Goal: Transaction & Acquisition: Purchase product/service

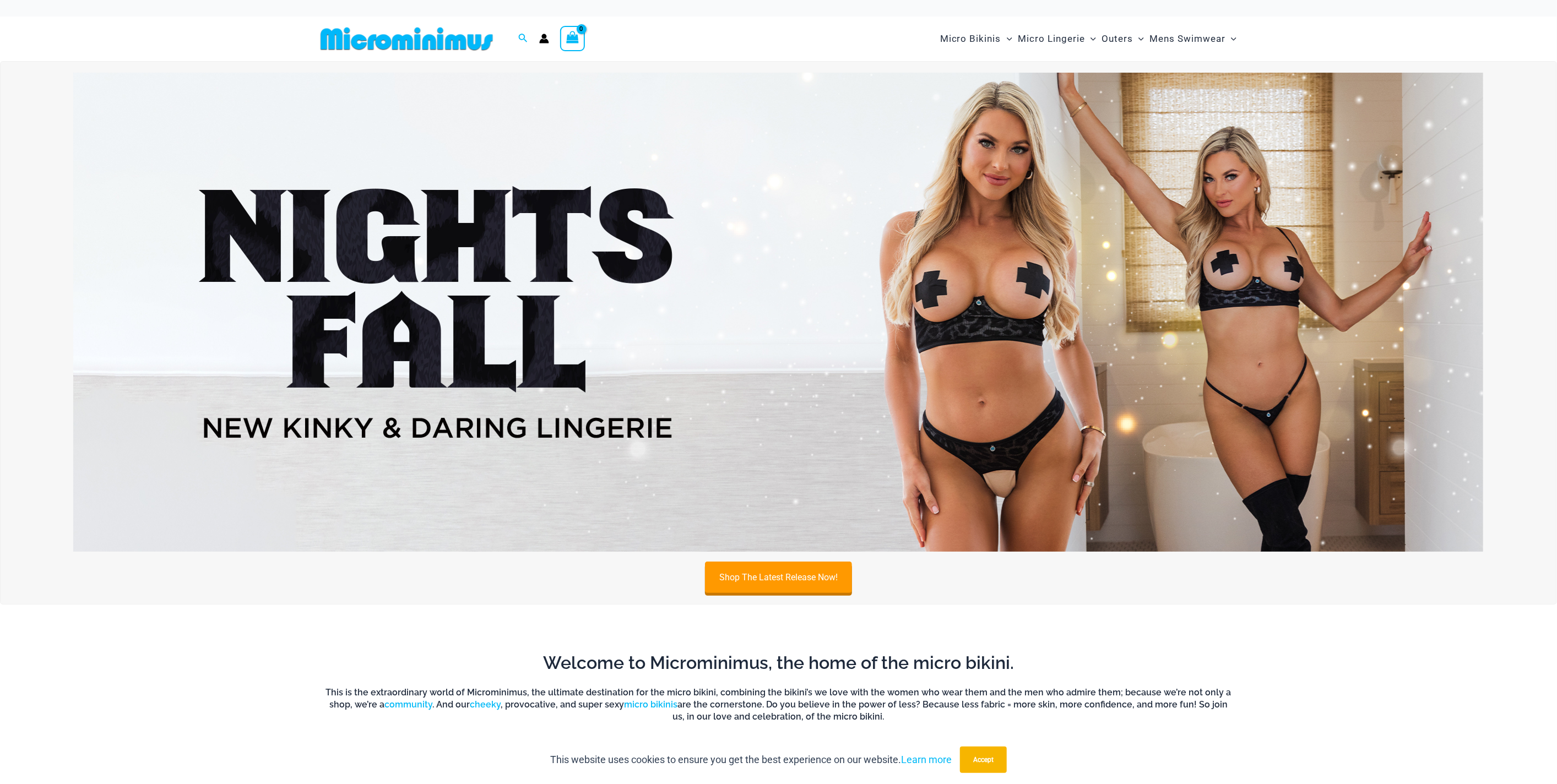
click at [1106, 350] on img at bounding box center [778, 312] width 1410 height 479
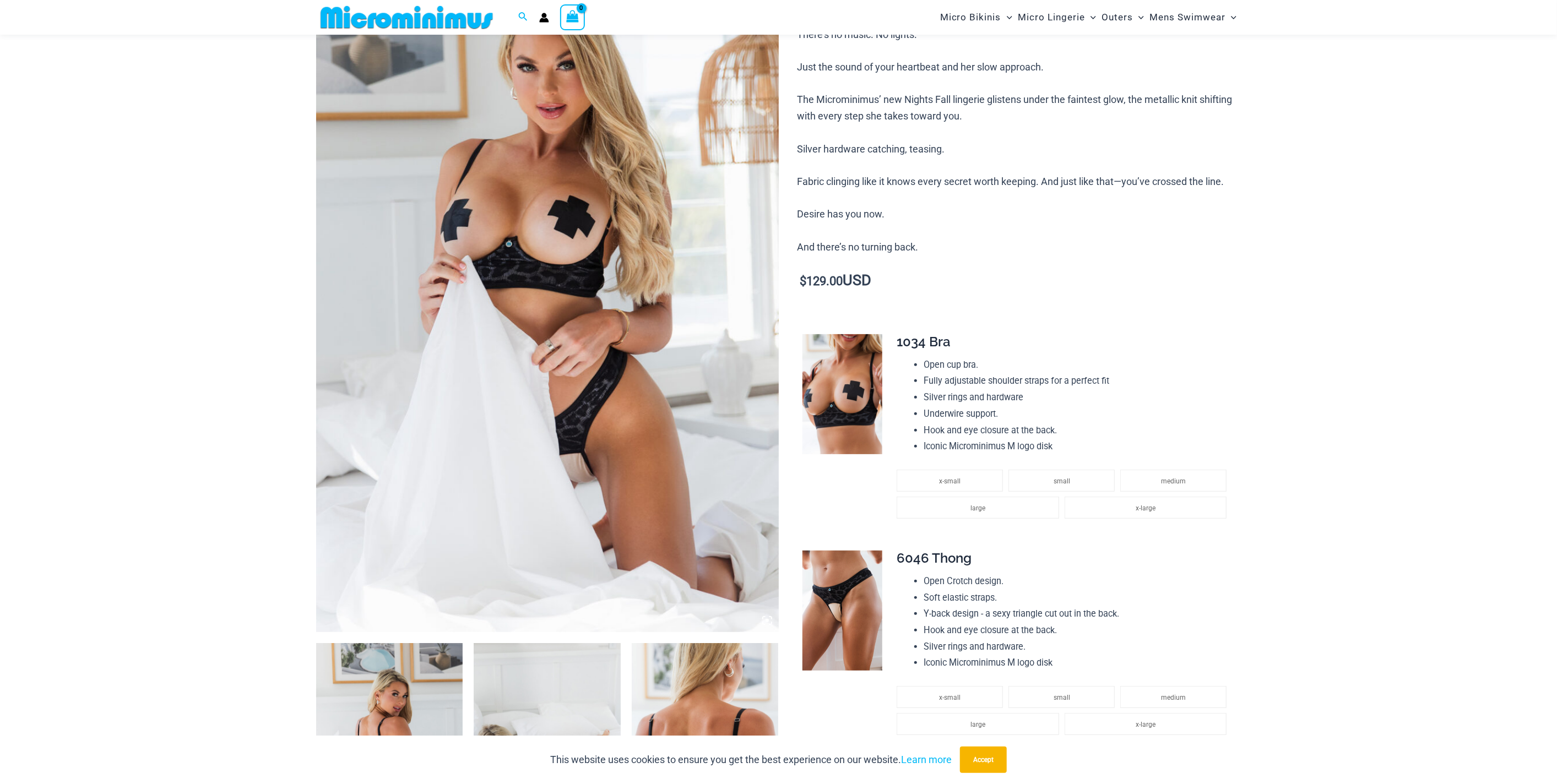
scroll to position [297, 0]
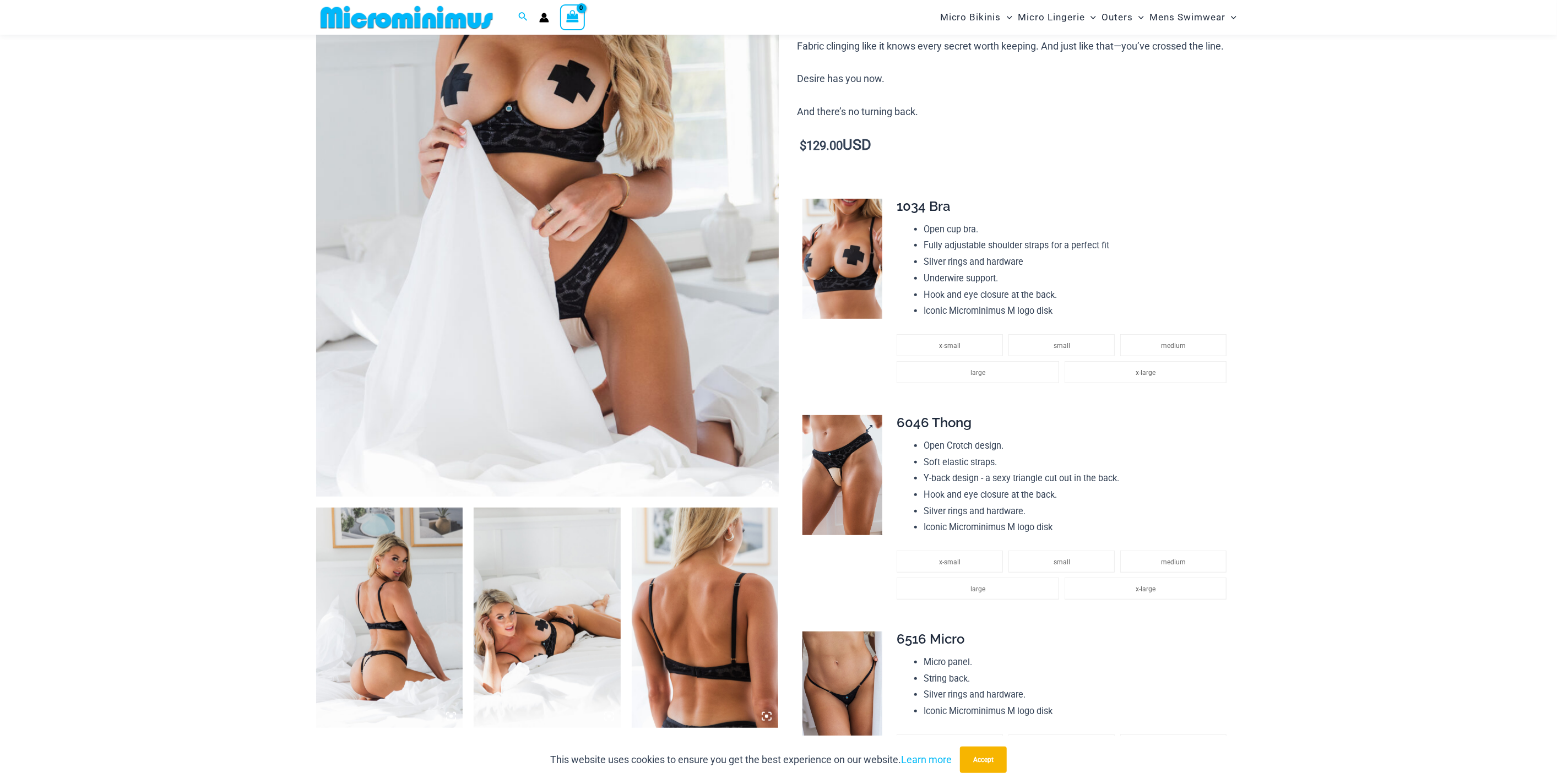
click at [858, 468] on img at bounding box center [842, 475] width 80 height 120
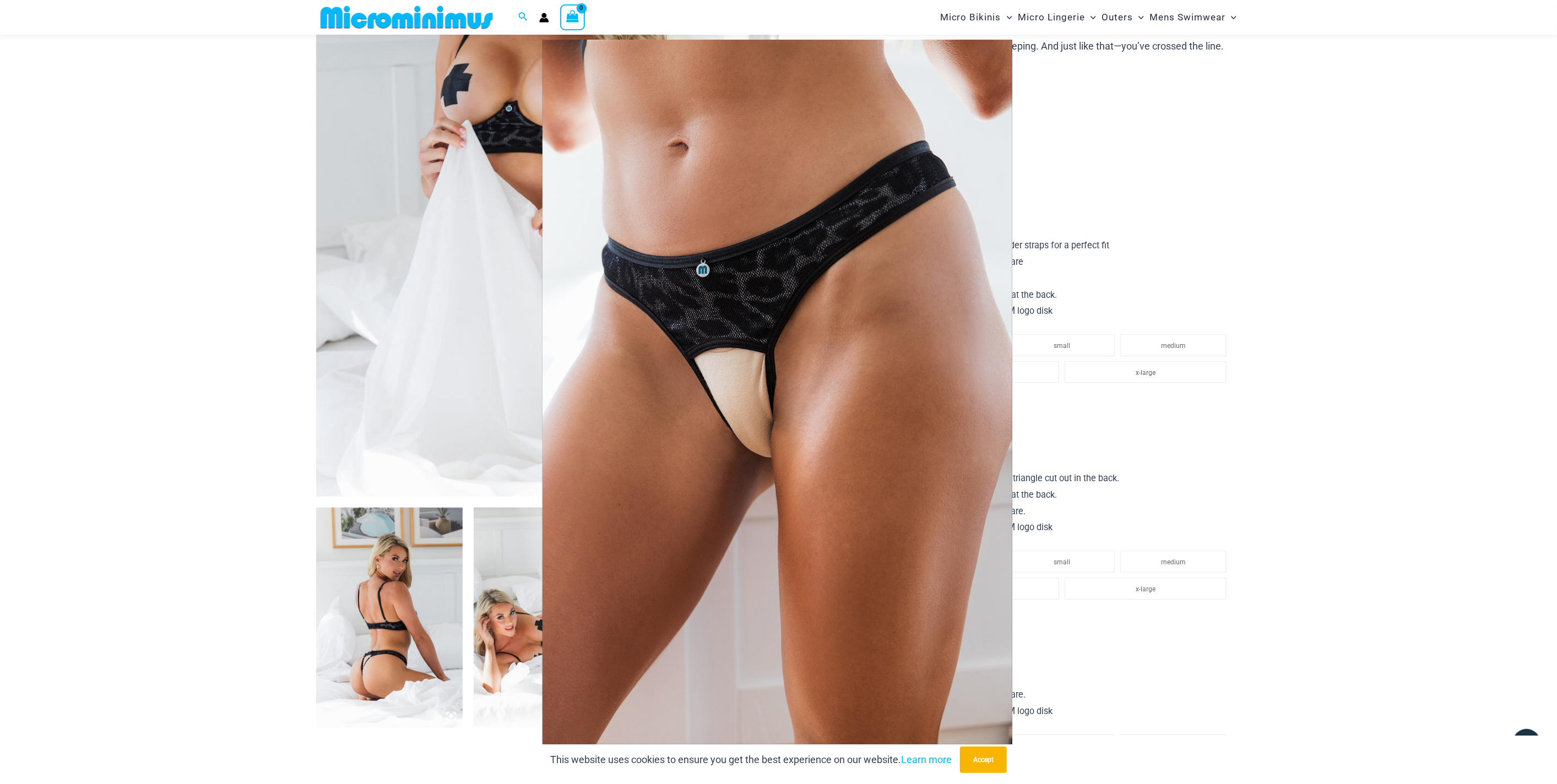
click at [1329, 547] on div at bounding box center [778, 392] width 1557 height 784
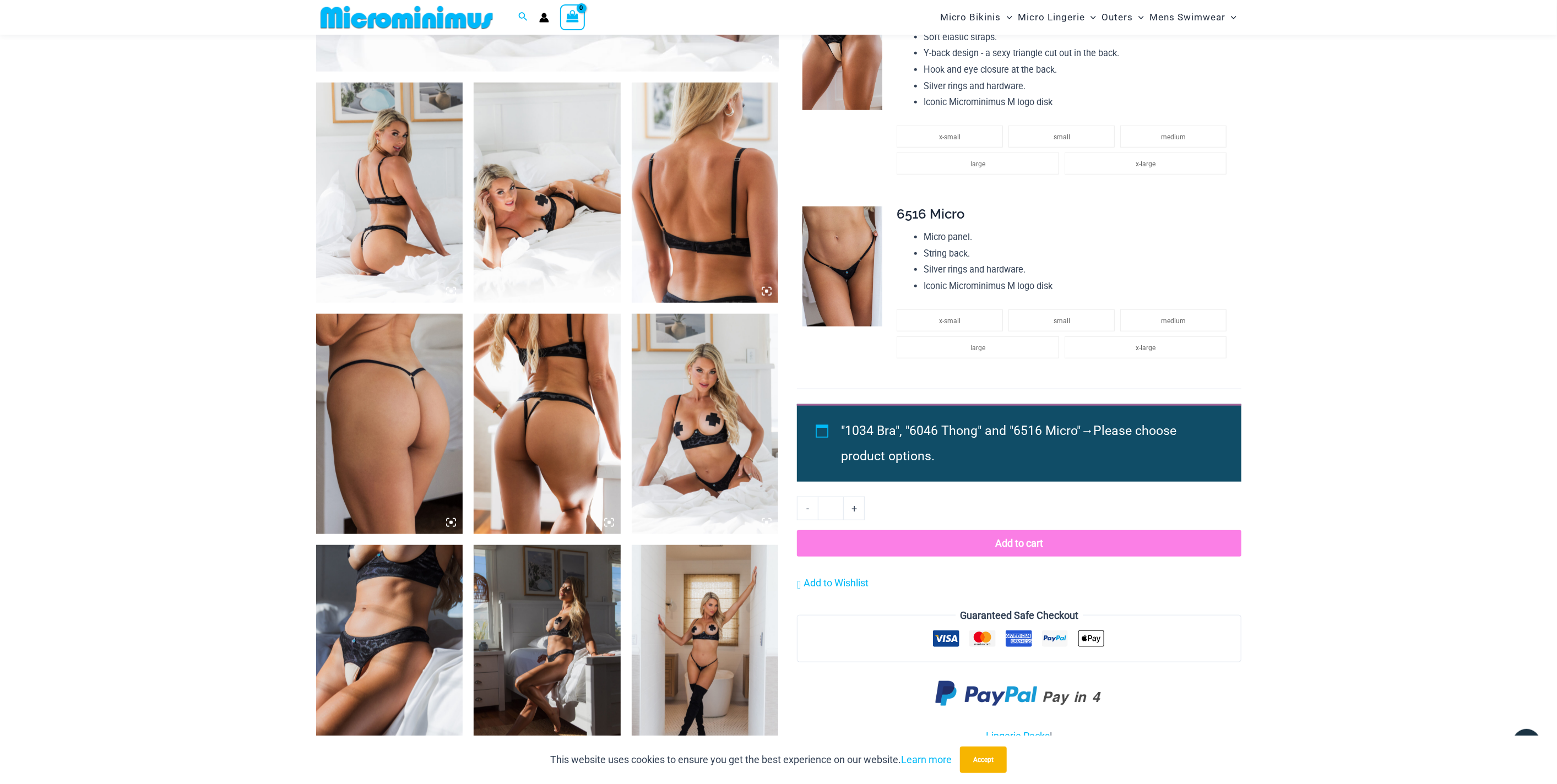
scroll to position [725, 0]
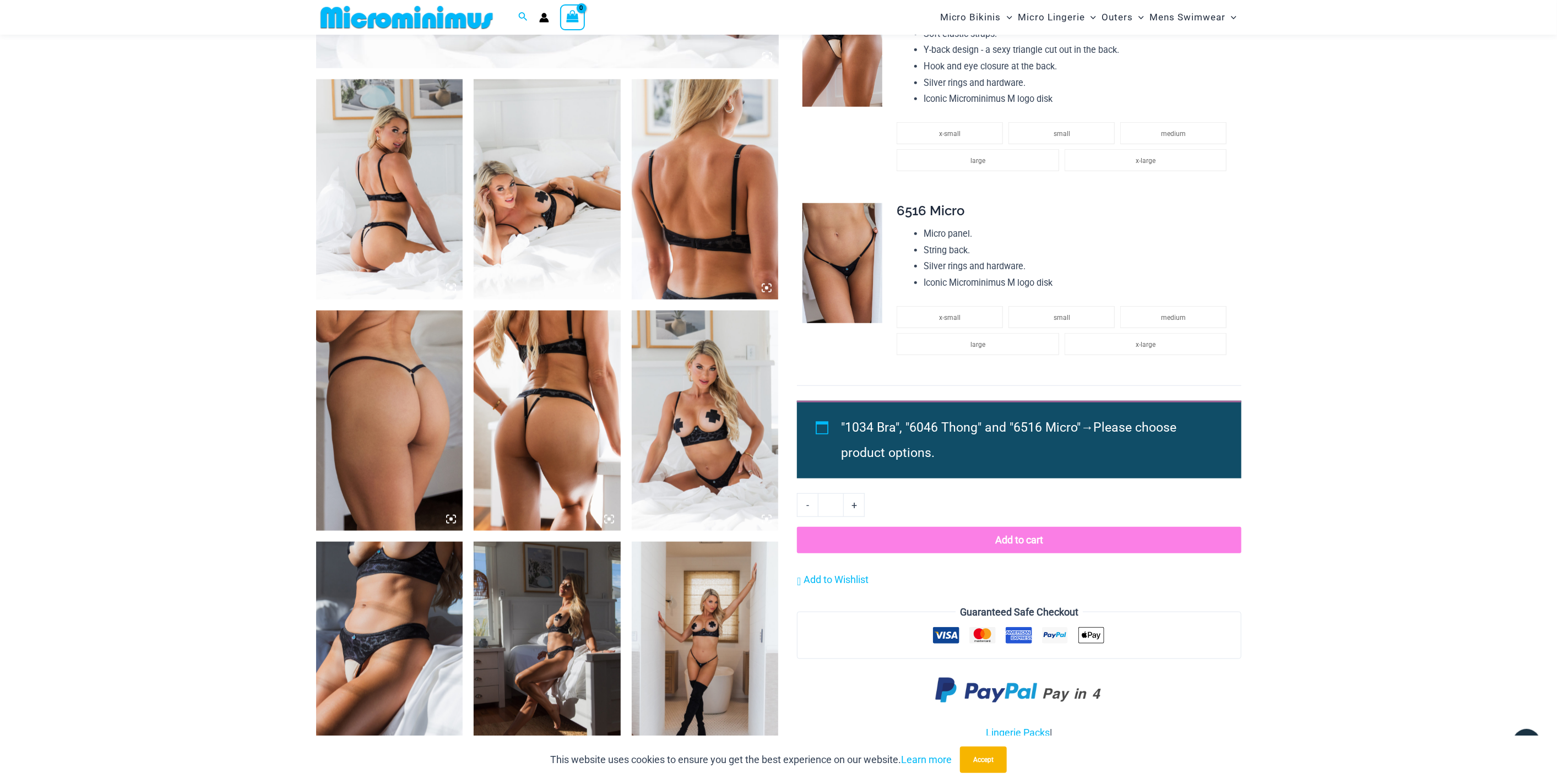
click at [411, 201] on img at bounding box center [389, 190] width 147 height 220
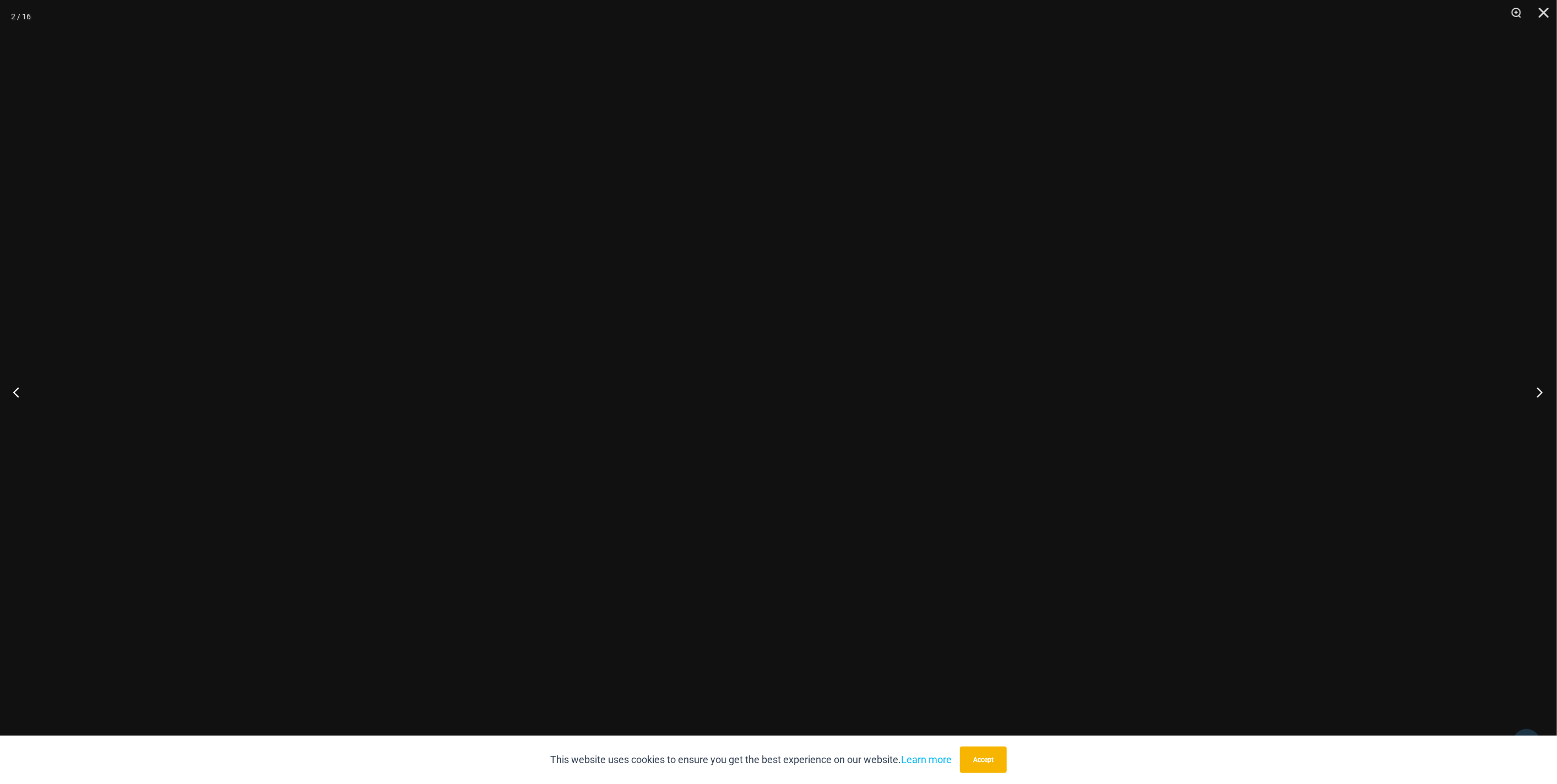
click at [1539, 397] on button "Next" at bounding box center [1535, 392] width 41 height 55
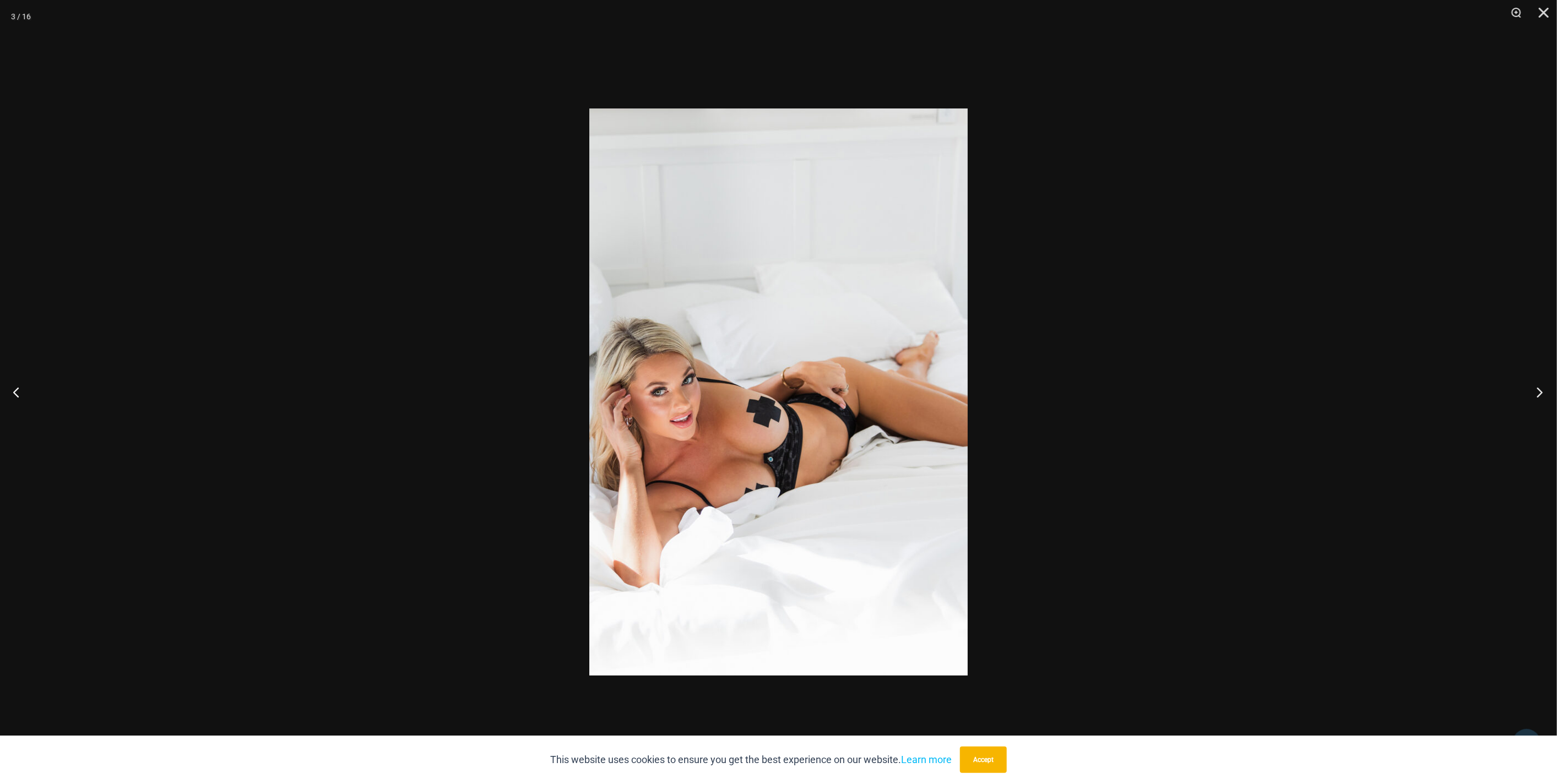
click at [1539, 397] on button "Next" at bounding box center [1535, 392] width 41 height 55
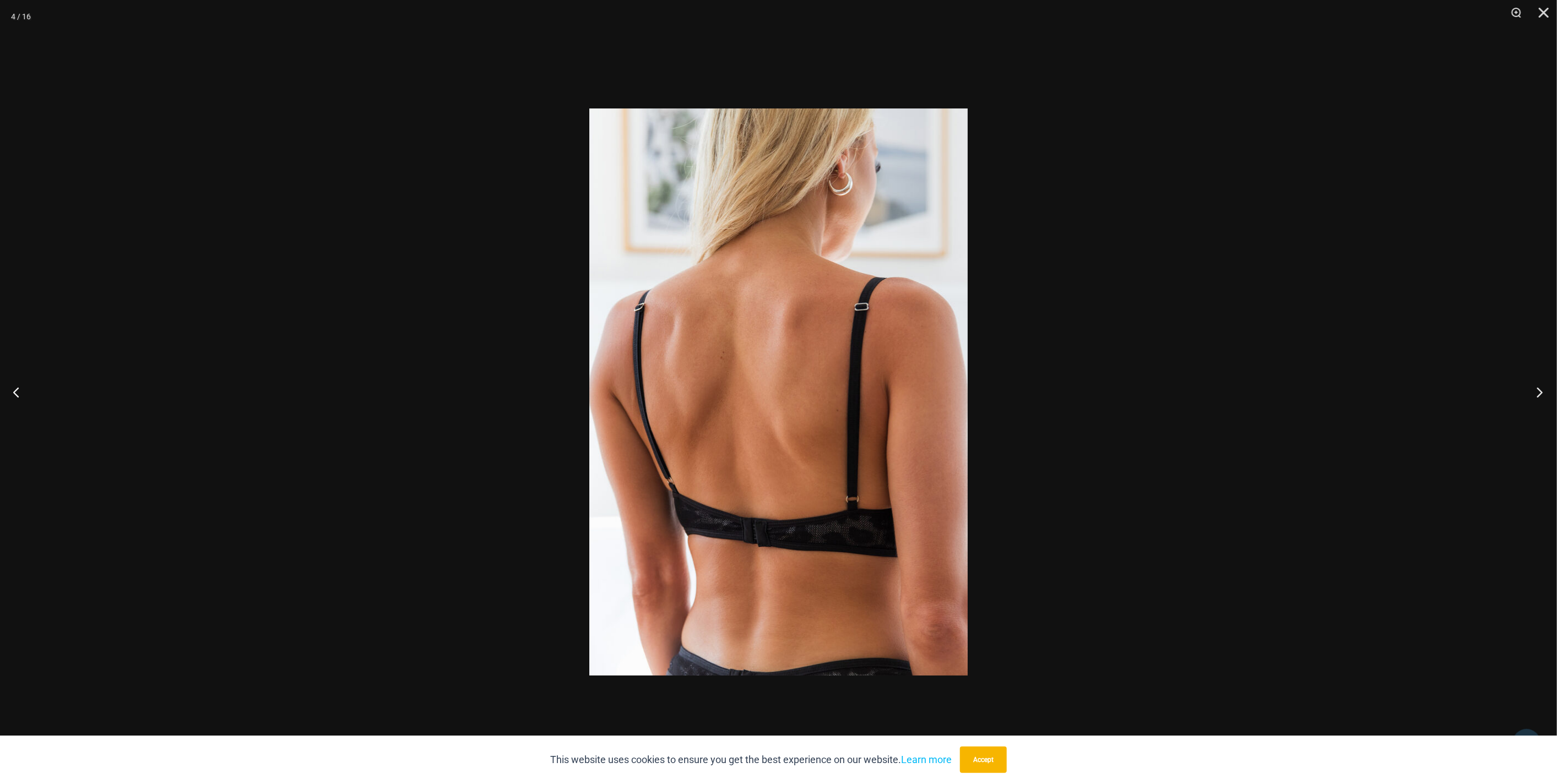
click at [1539, 397] on button "Next" at bounding box center [1535, 392] width 41 height 55
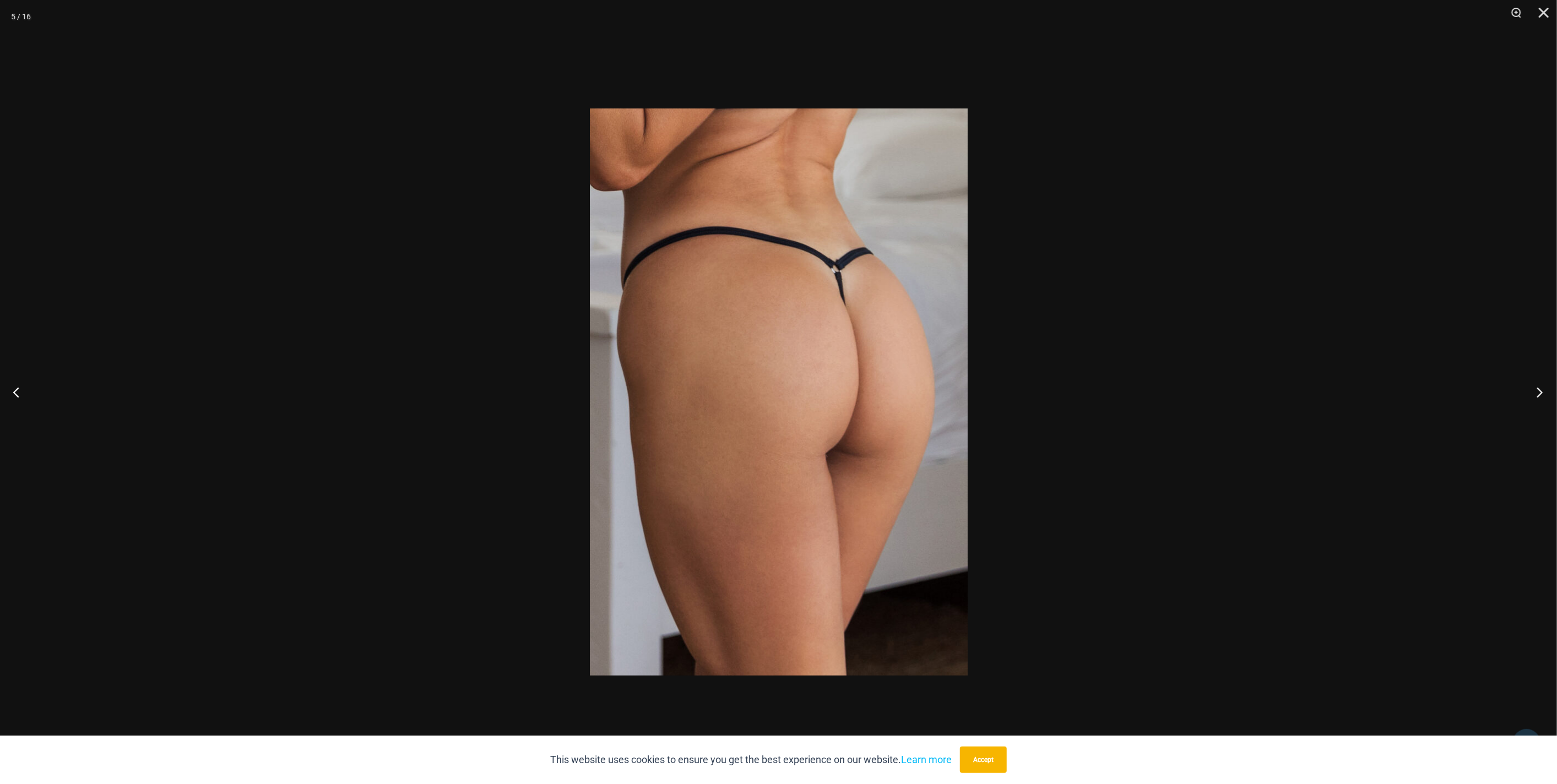
click at [1539, 397] on button "Next" at bounding box center [1535, 392] width 41 height 55
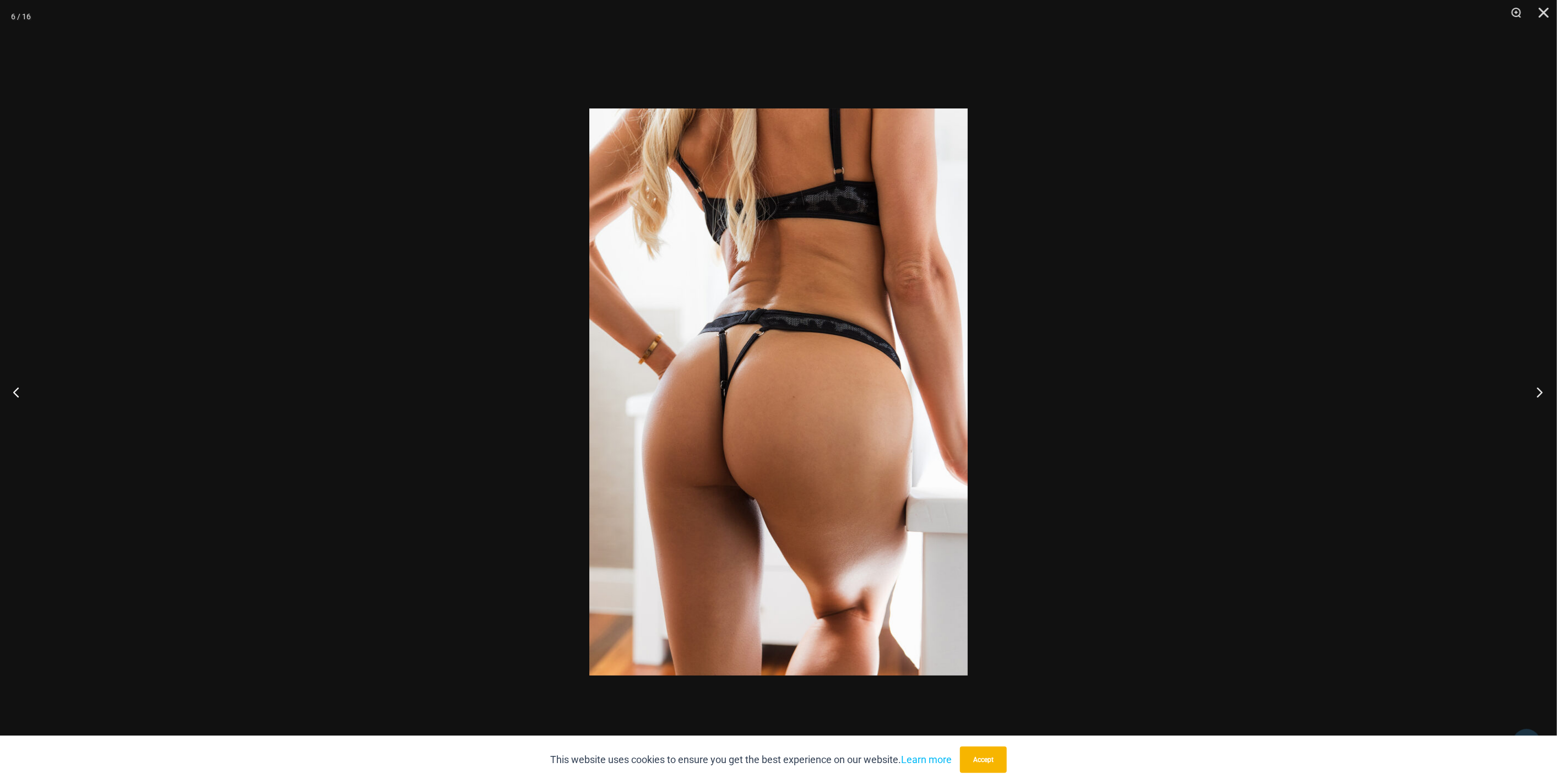
click at [1539, 397] on button "Next" at bounding box center [1535, 392] width 41 height 55
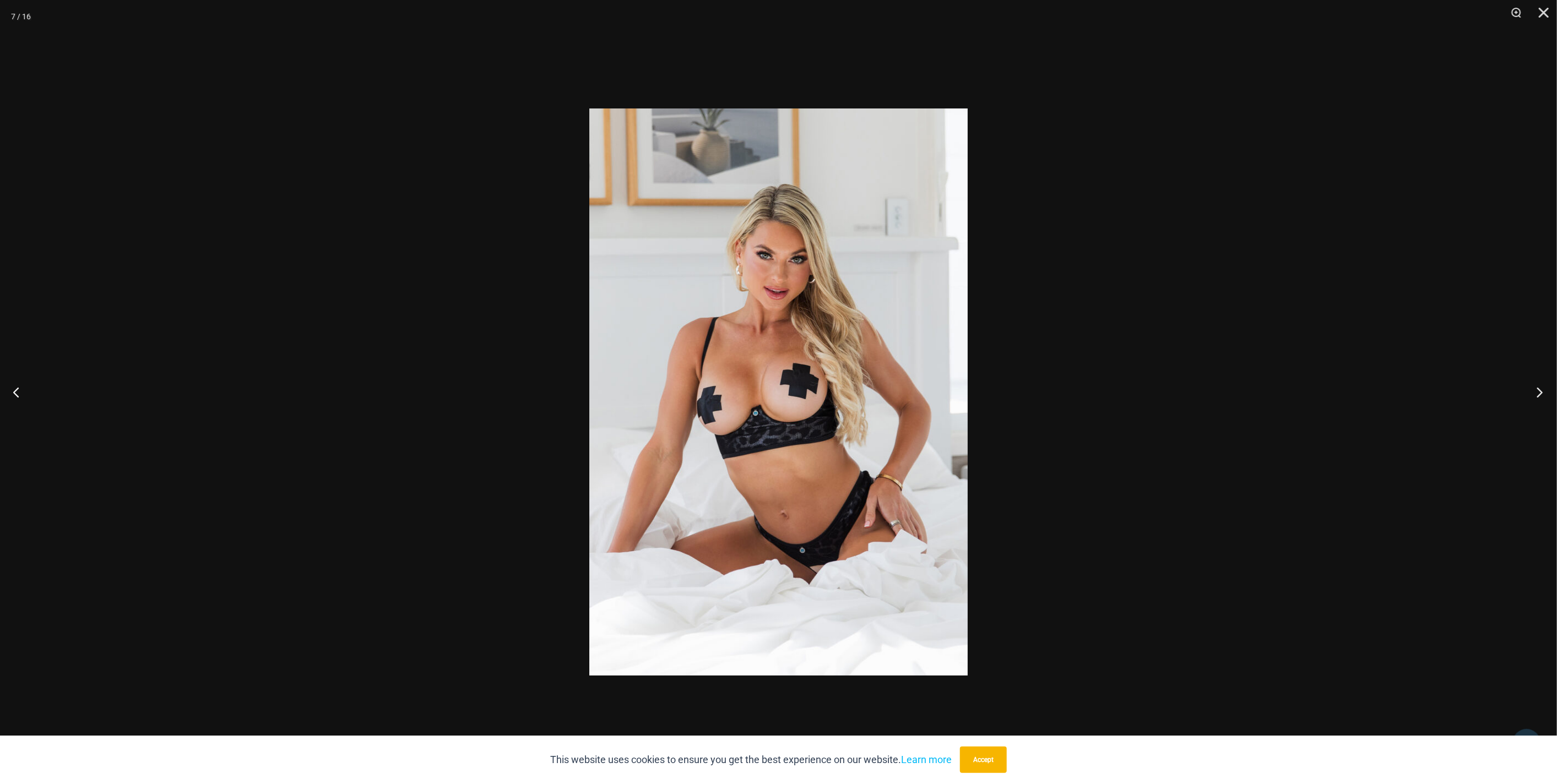
click at [1539, 397] on button "Next" at bounding box center [1535, 392] width 41 height 55
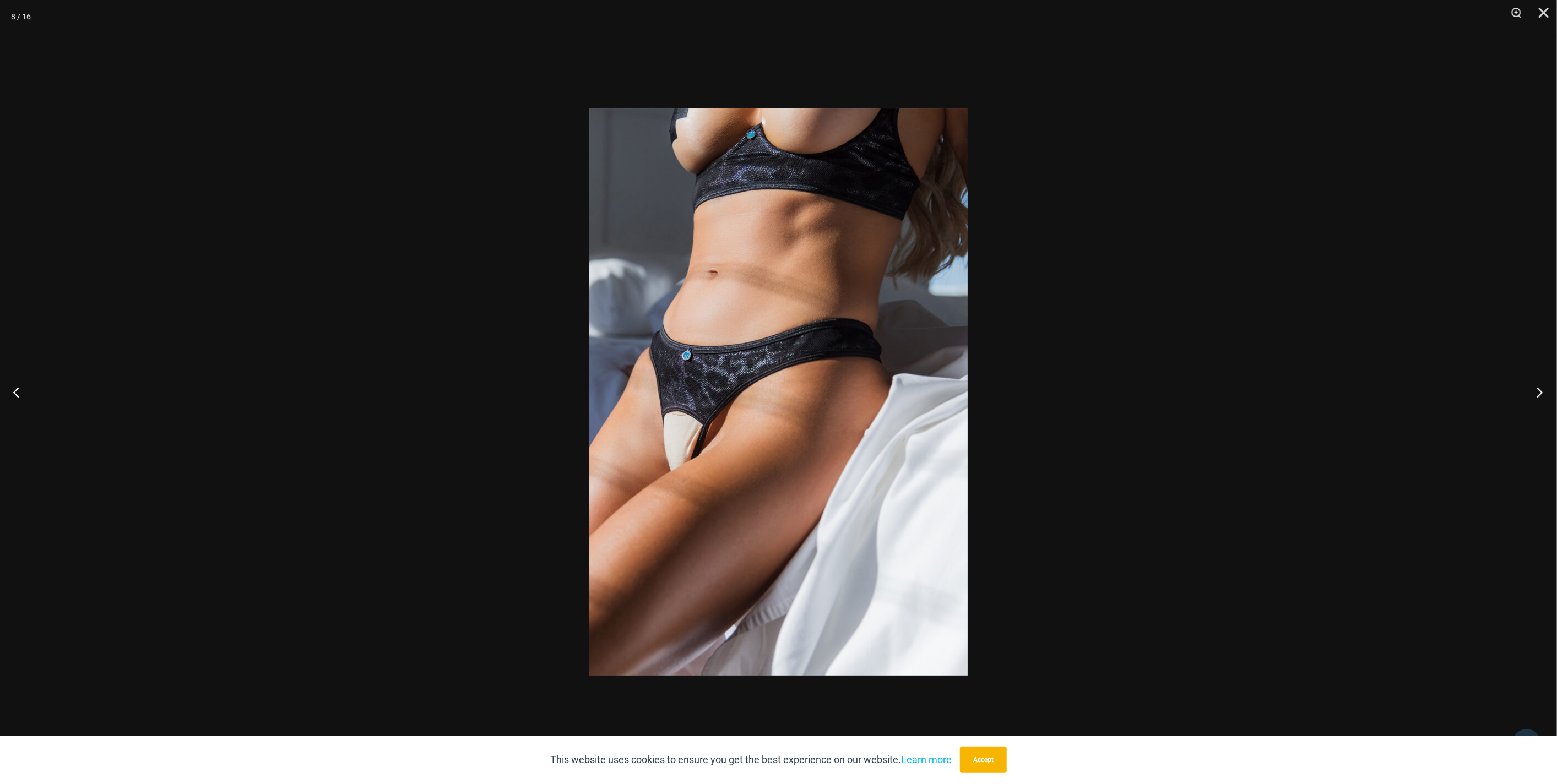
click at [1539, 397] on button "Next" at bounding box center [1535, 392] width 41 height 55
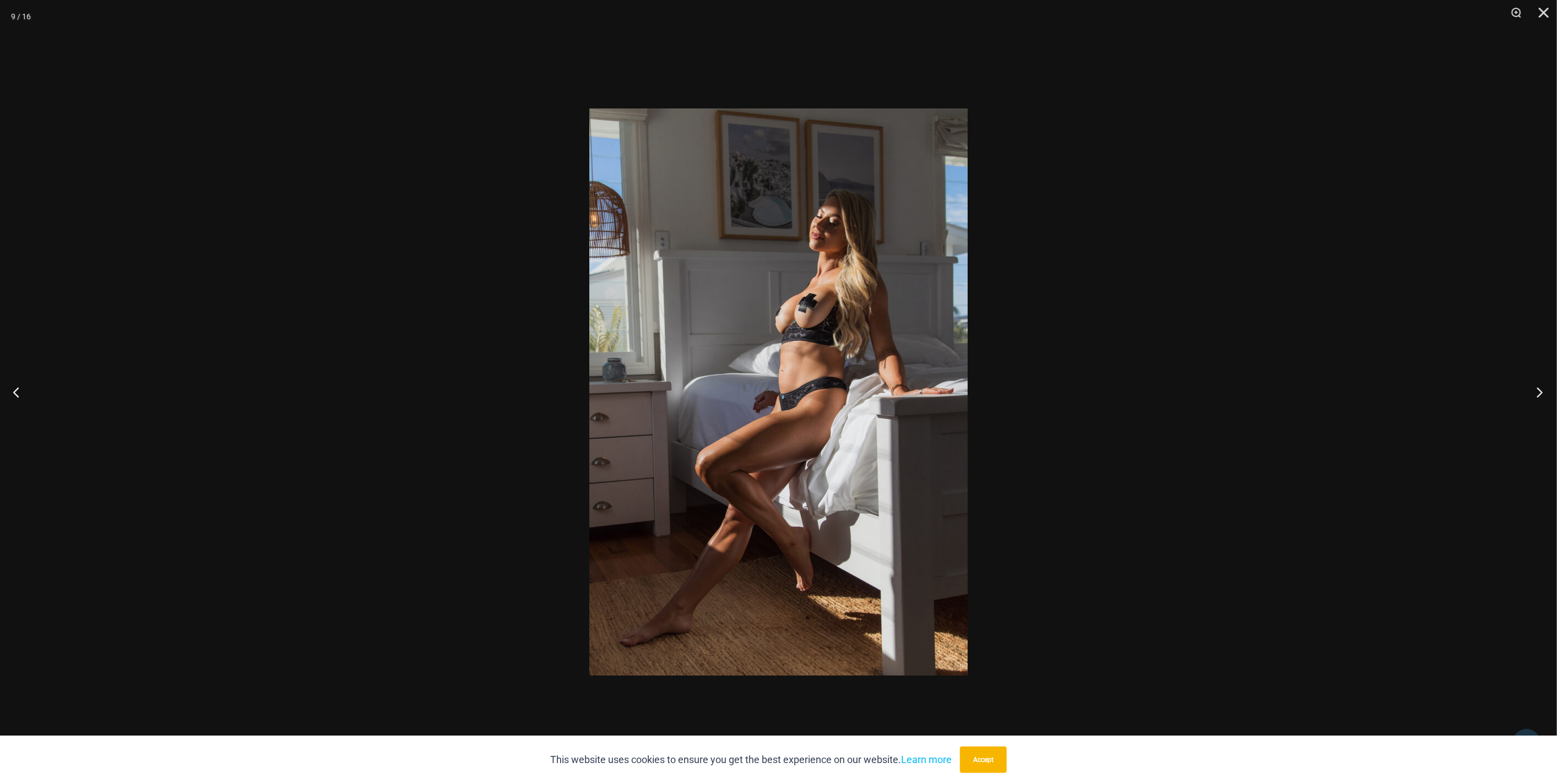
click at [1539, 397] on button "Next" at bounding box center [1535, 392] width 41 height 55
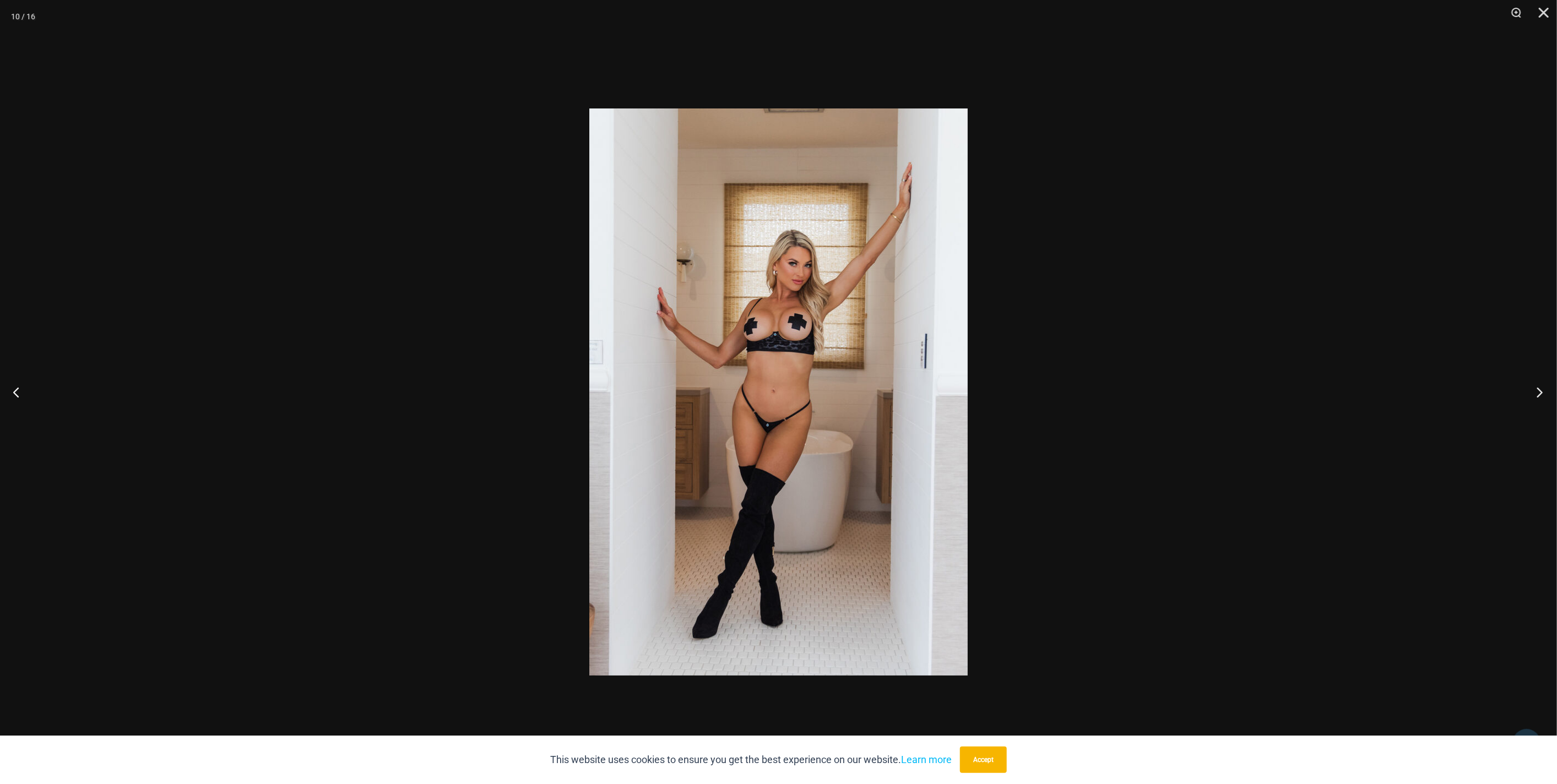
click at [1539, 397] on button "Next" at bounding box center [1535, 392] width 41 height 55
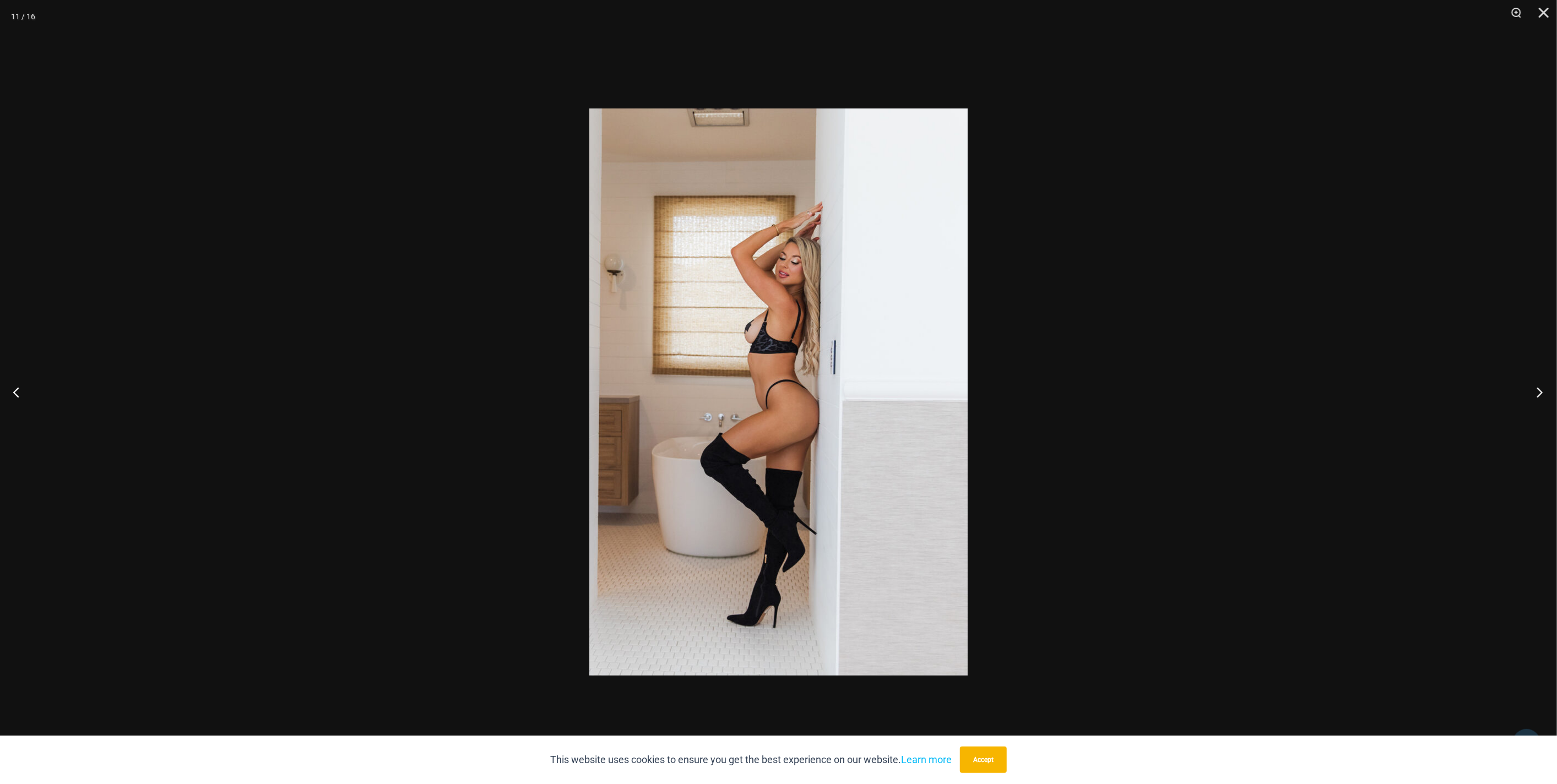
click at [1539, 397] on button "Next" at bounding box center [1535, 392] width 41 height 55
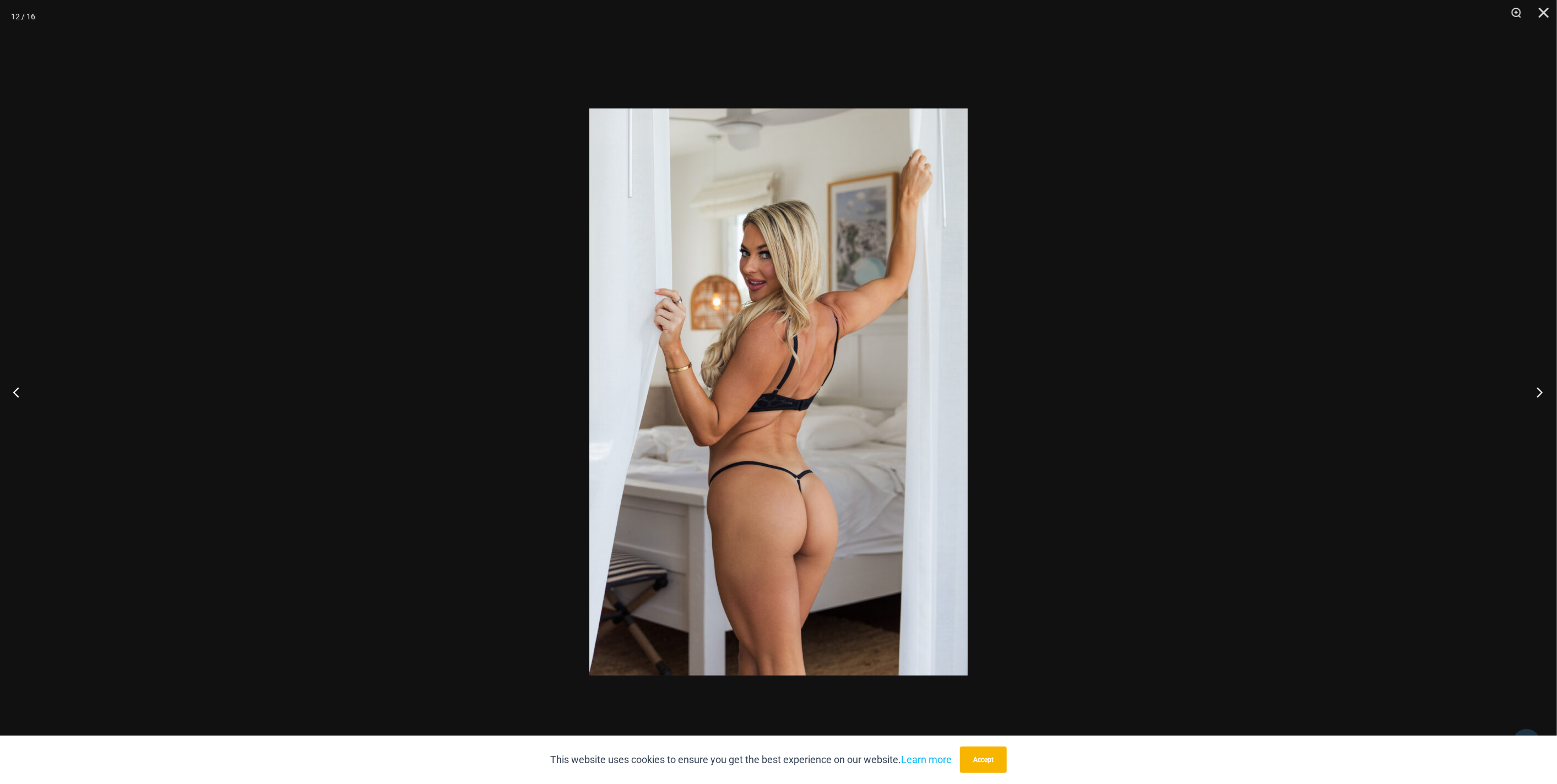
click at [1539, 397] on button "Next" at bounding box center [1535, 392] width 41 height 55
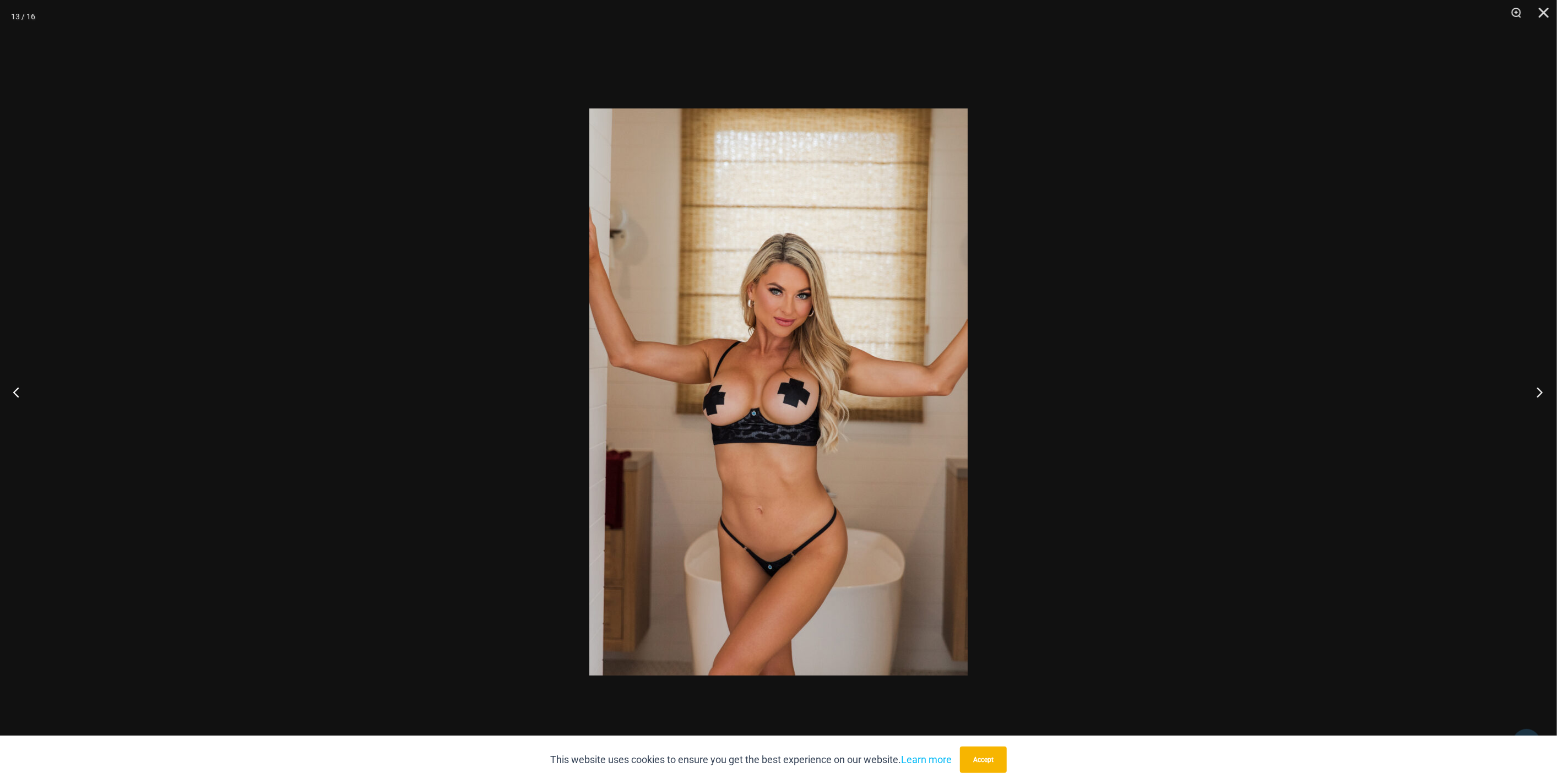
click at [1539, 397] on button "Next" at bounding box center [1535, 392] width 41 height 55
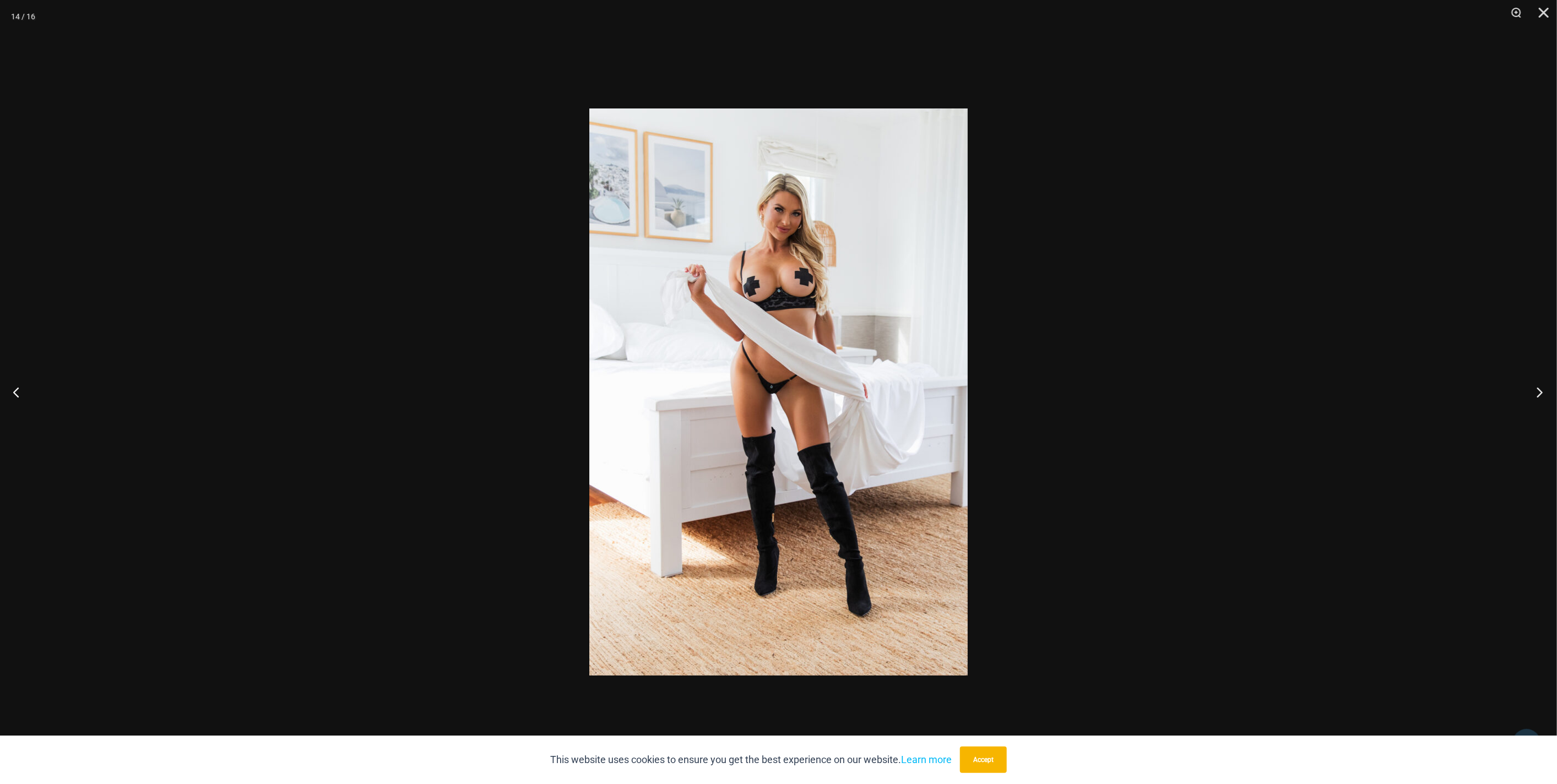
click at [1539, 397] on button "Next" at bounding box center [1535, 392] width 41 height 55
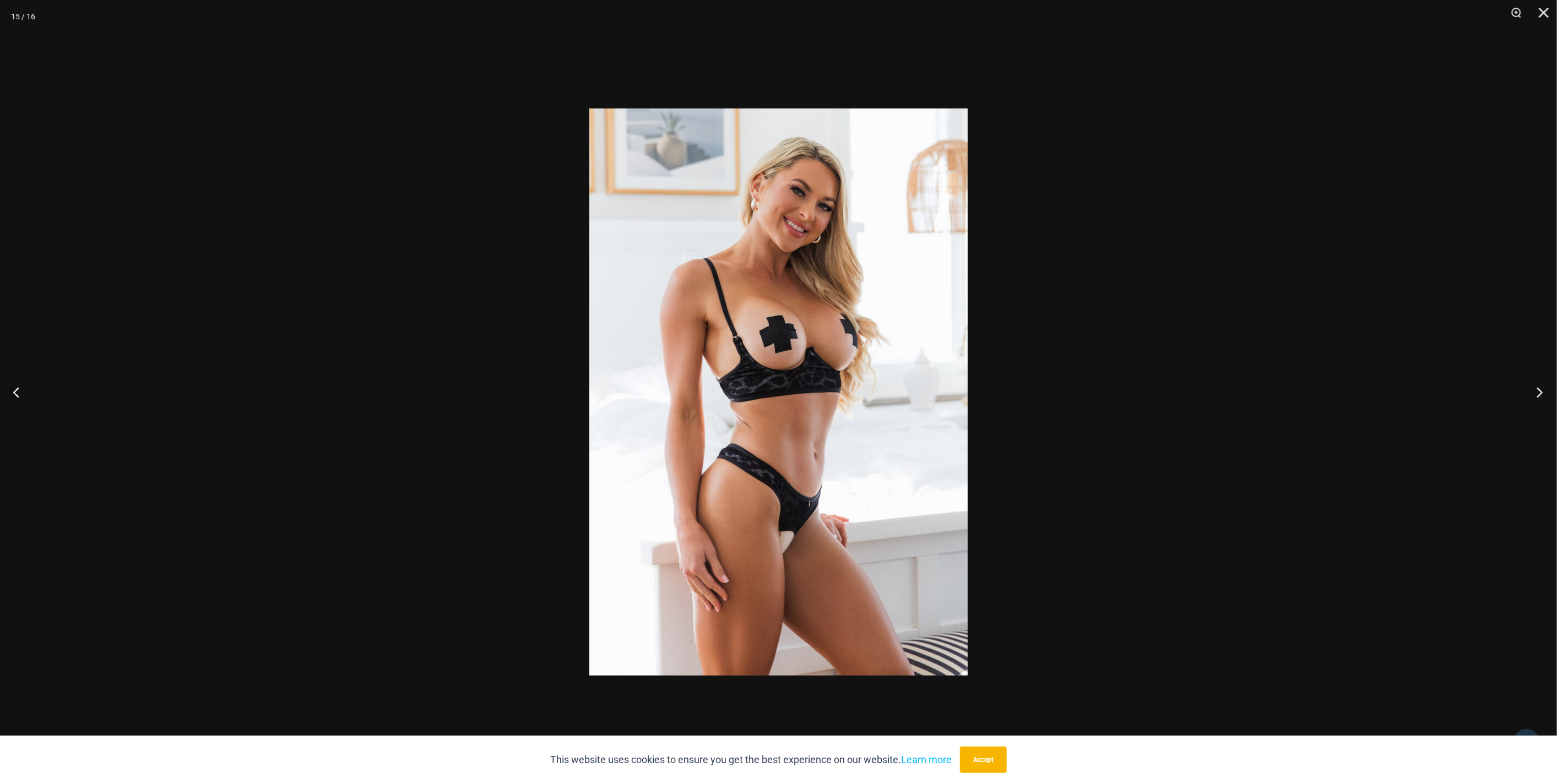
click at [1539, 397] on button "Next" at bounding box center [1535, 392] width 41 height 55
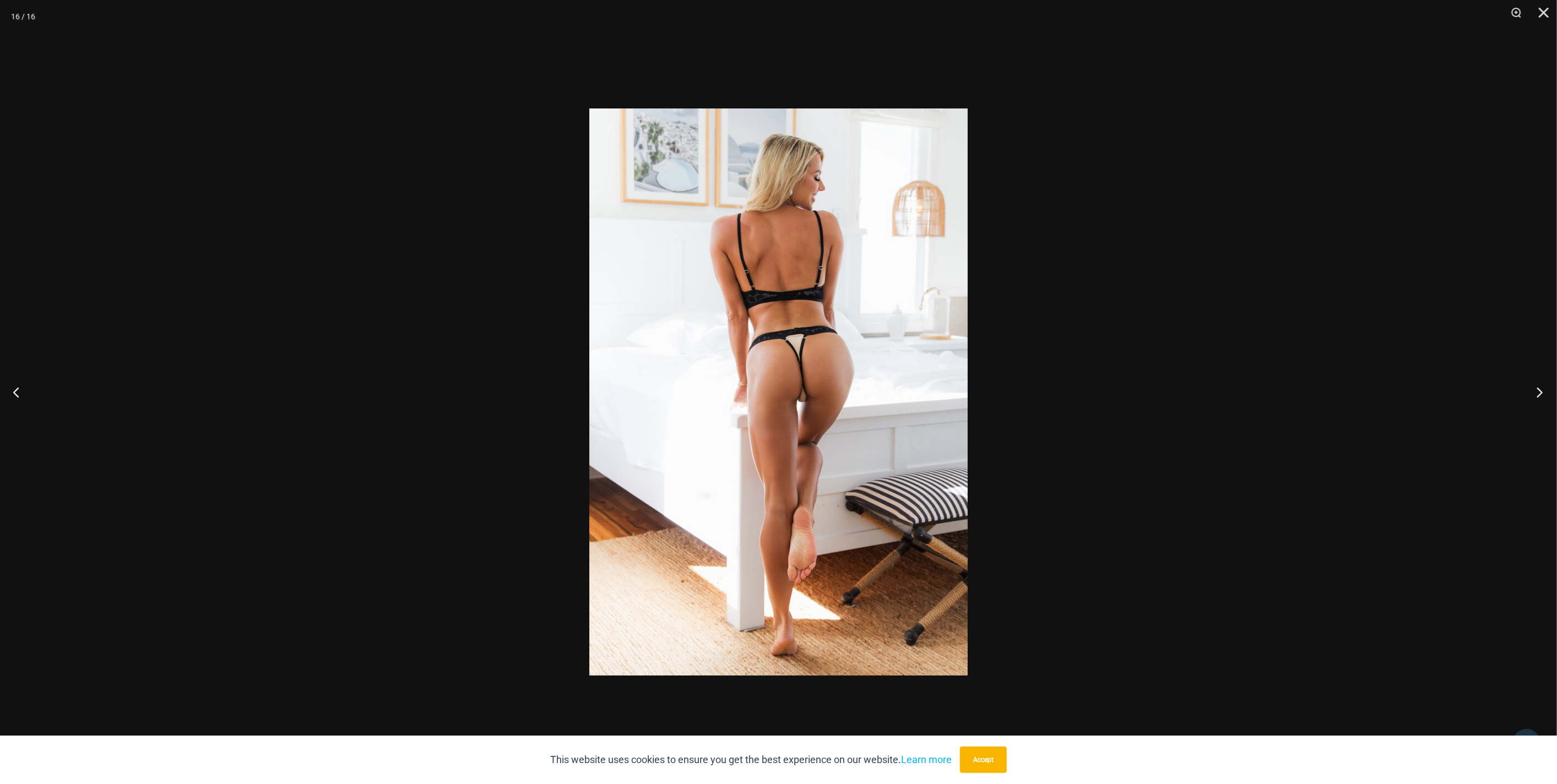
click at [1539, 397] on button "Next" at bounding box center [1535, 392] width 41 height 55
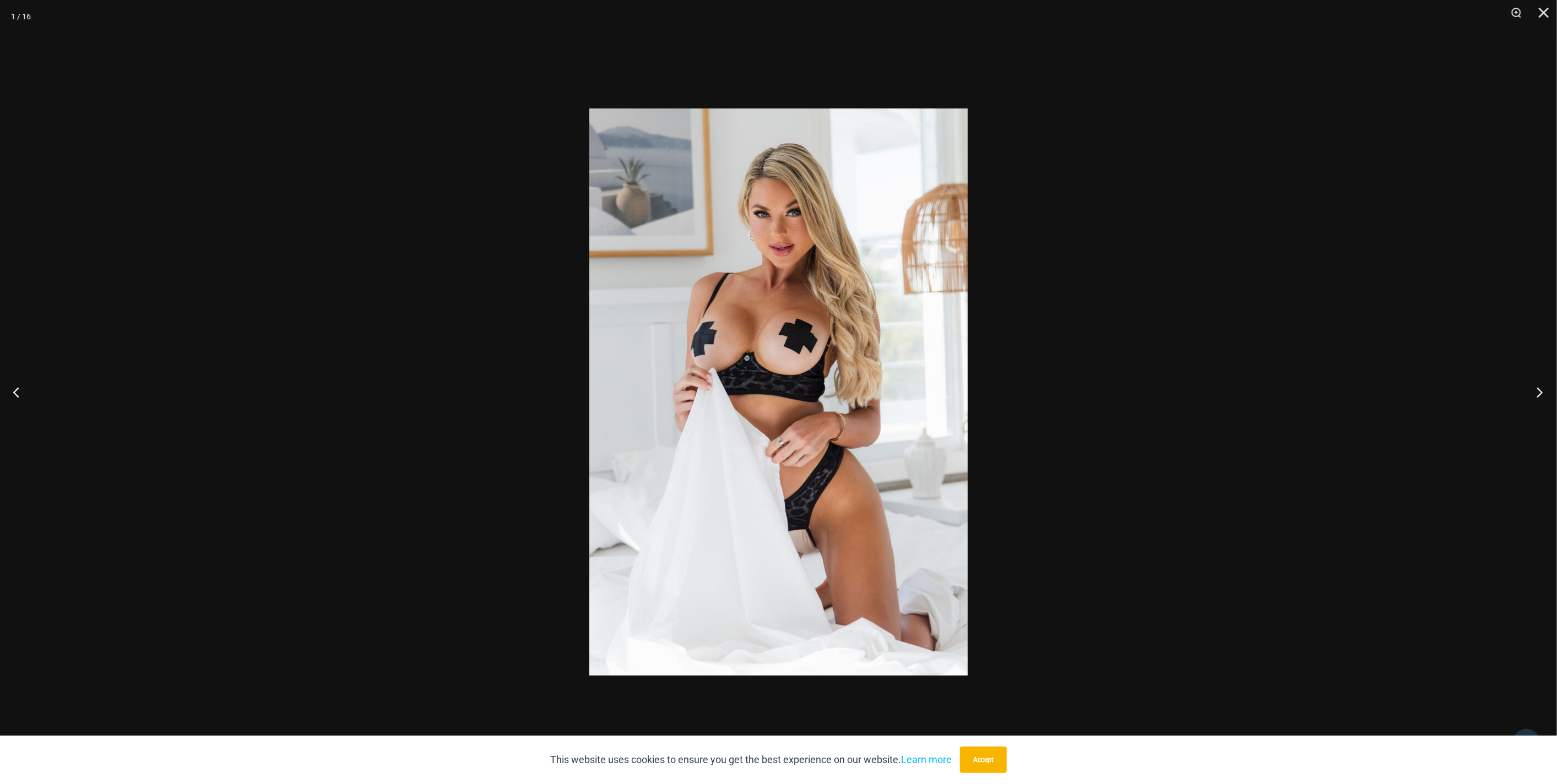
click at [1539, 397] on button "Next" at bounding box center [1535, 392] width 41 height 55
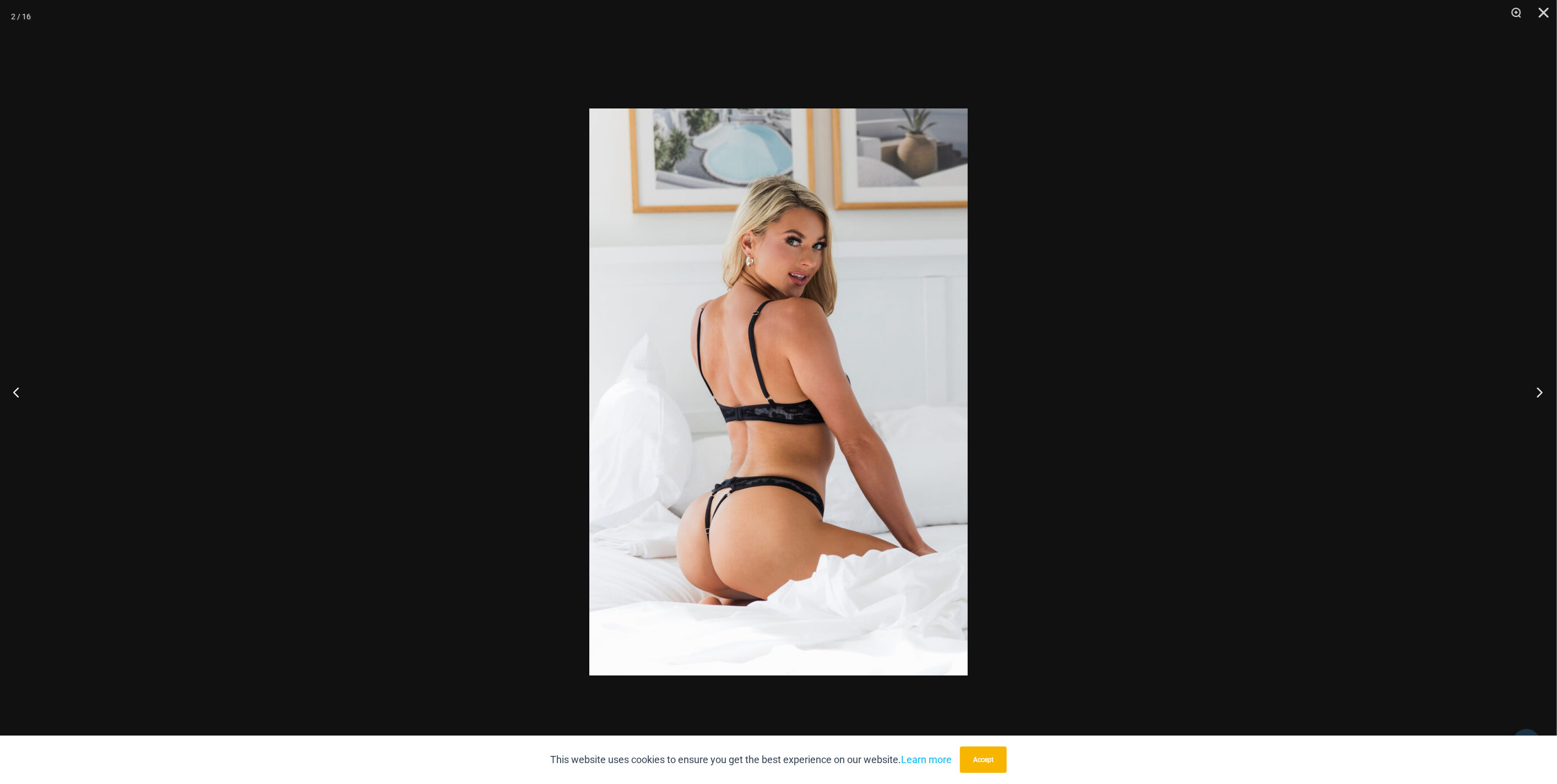
click at [1539, 397] on button "Next" at bounding box center [1535, 392] width 41 height 55
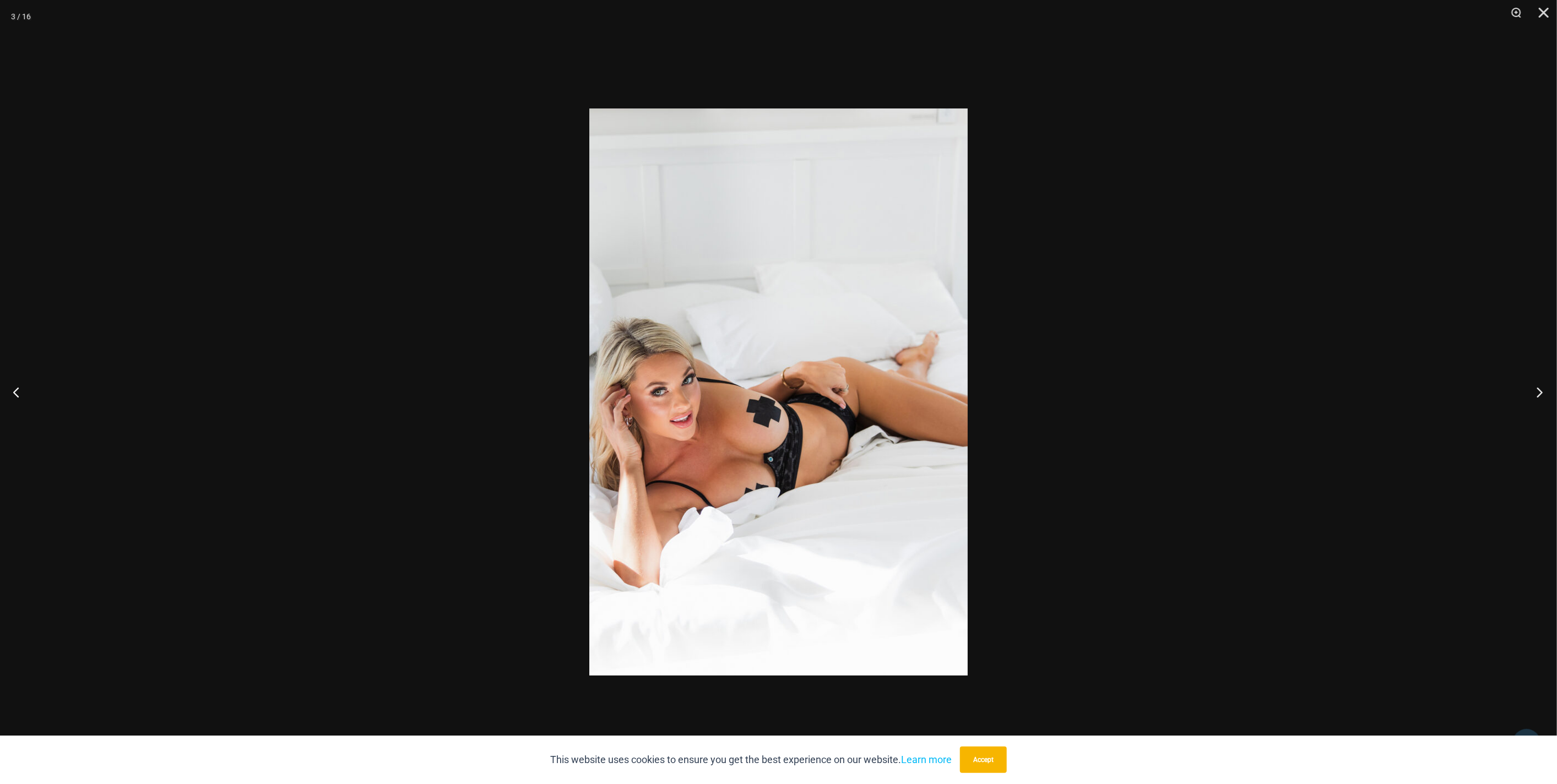
click at [1539, 397] on button "Next" at bounding box center [1535, 392] width 41 height 55
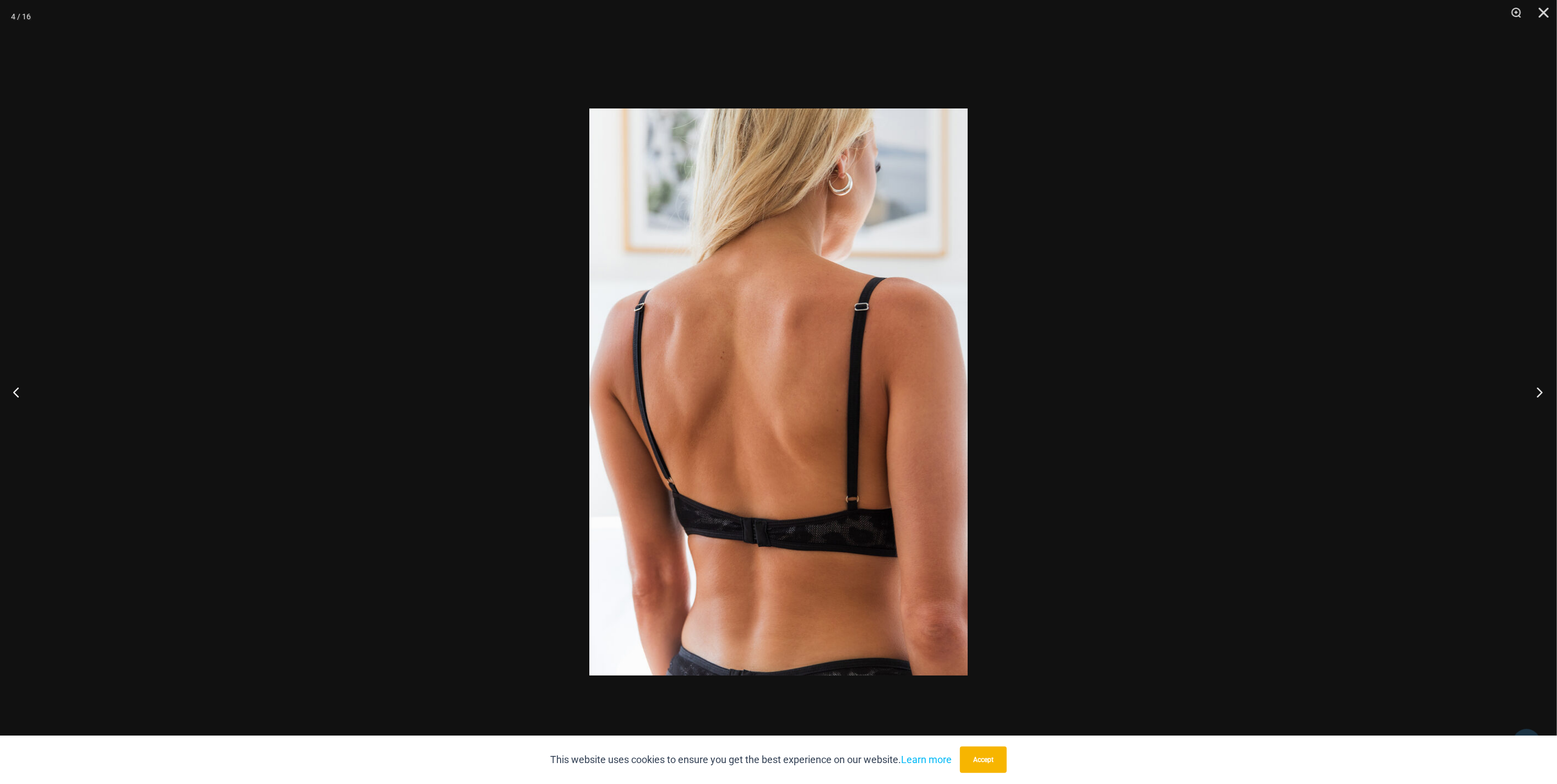
click at [1539, 397] on button "Next" at bounding box center [1535, 392] width 41 height 55
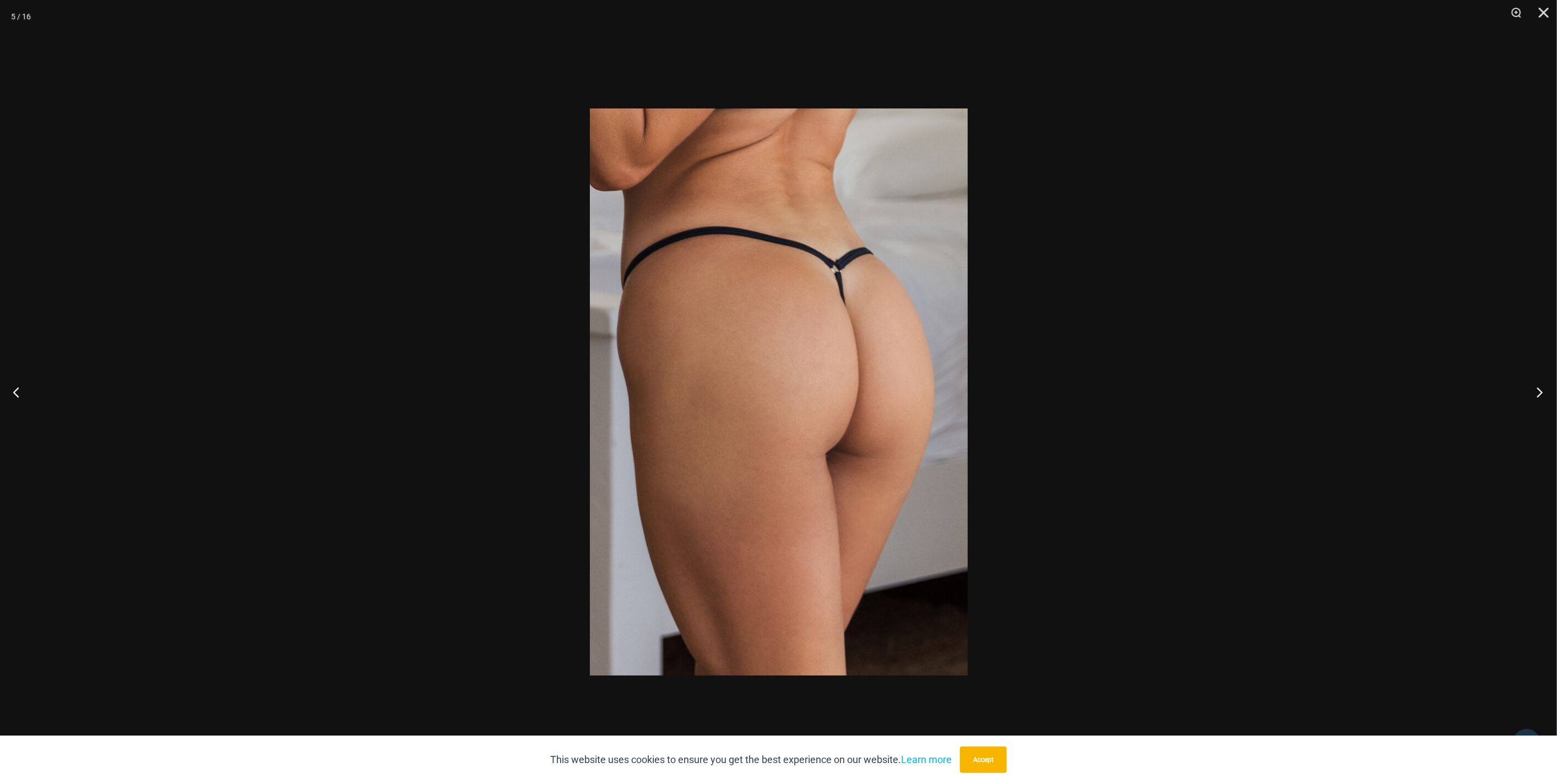
click at [1539, 397] on button "Next" at bounding box center [1535, 392] width 41 height 55
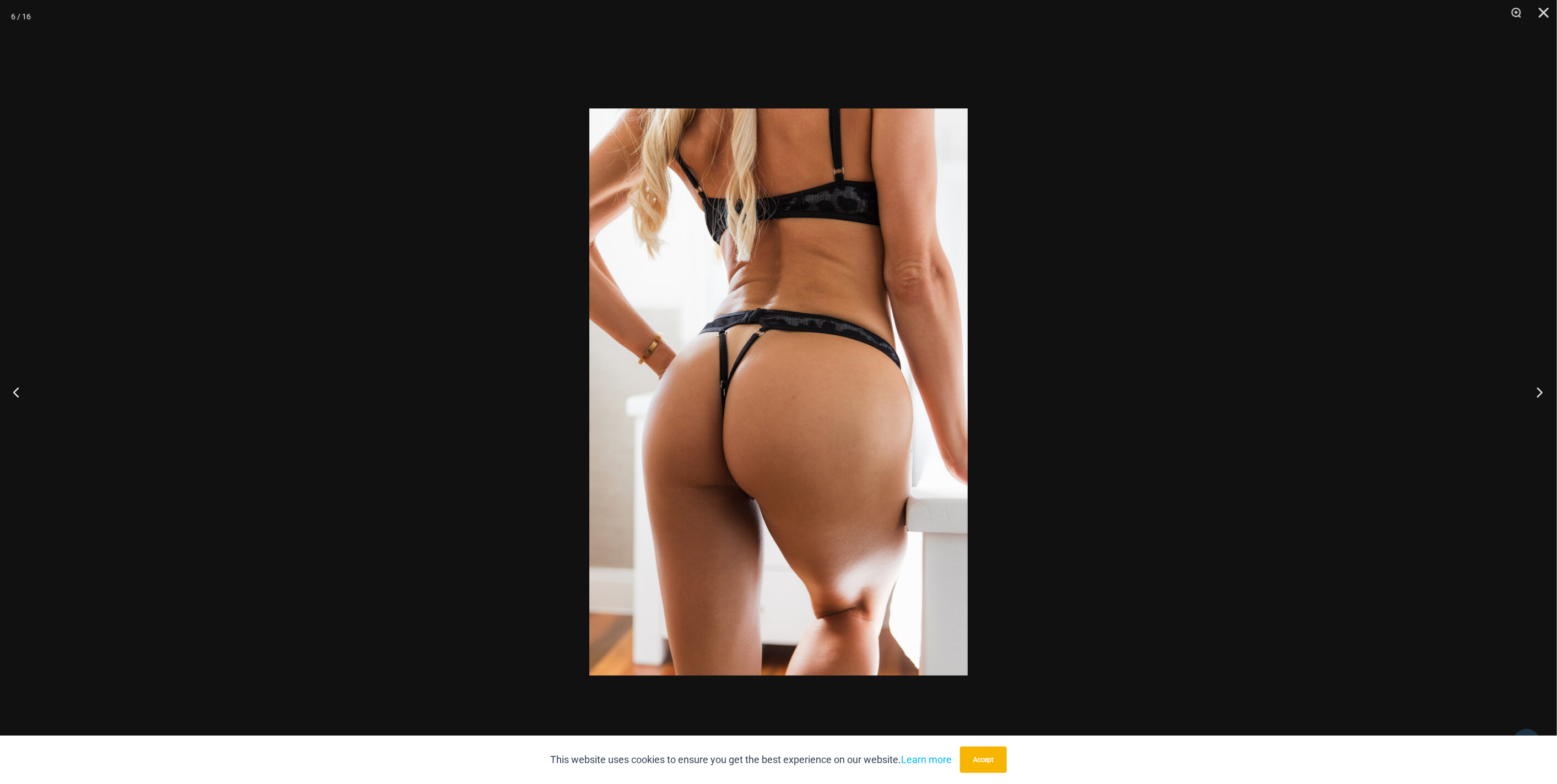
click at [1539, 397] on button "Next" at bounding box center [1535, 392] width 41 height 55
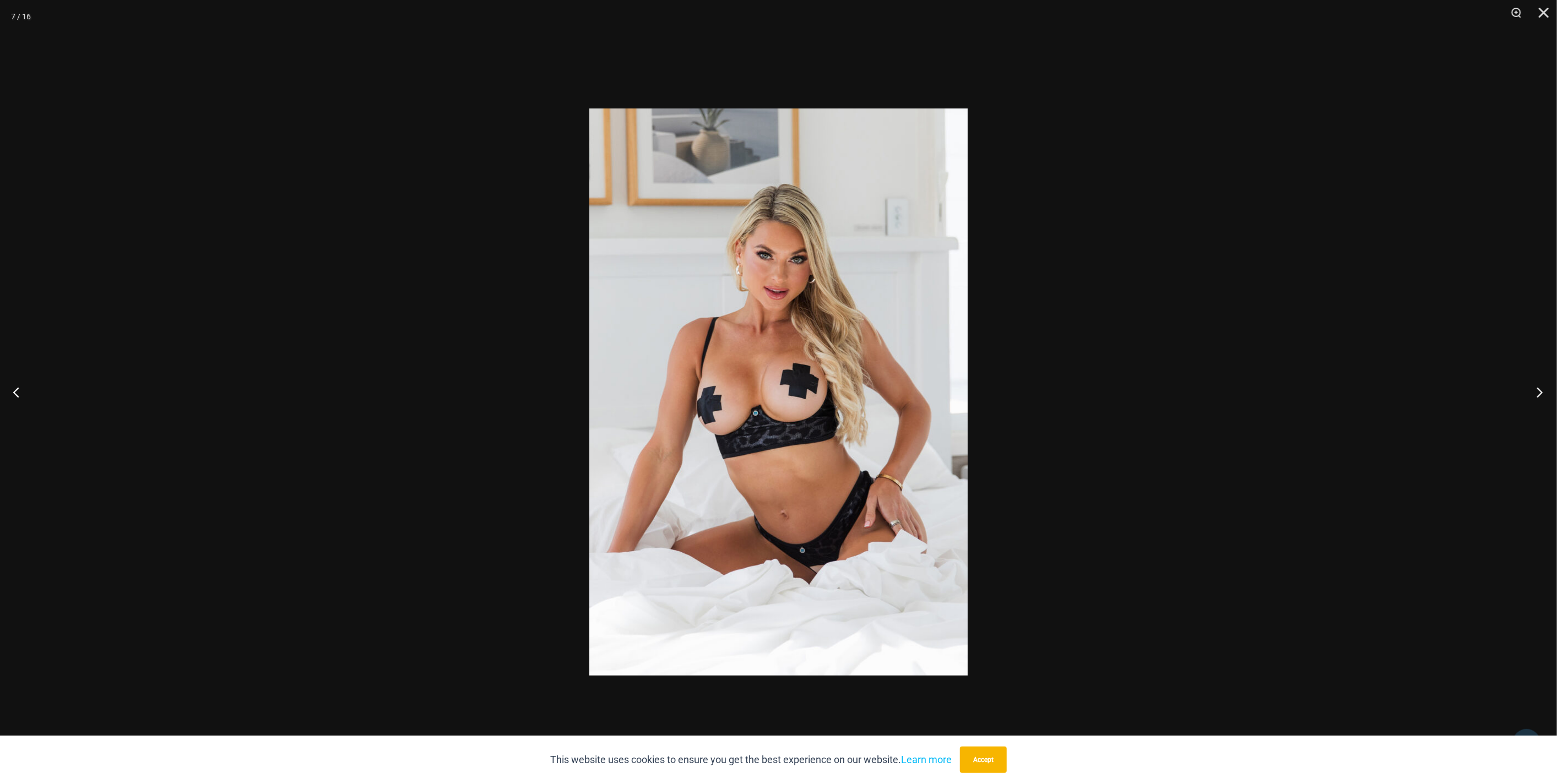
click at [1539, 397] on button "Next" at bounding box center [1535, 392] width 41 height 55
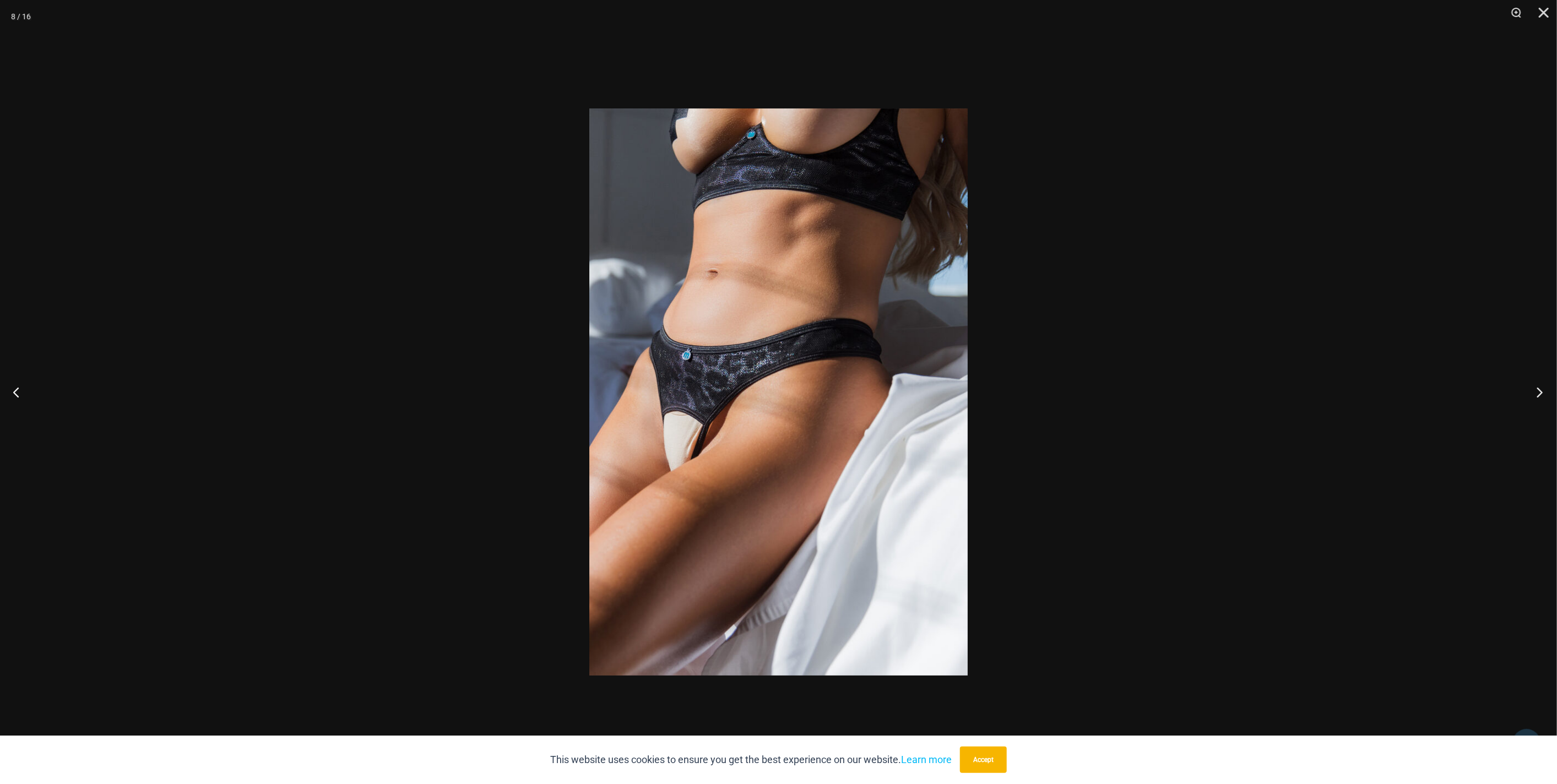
click at [1539, 397] on button "Next" at bounding box center [1535, 392] width 41 height 55
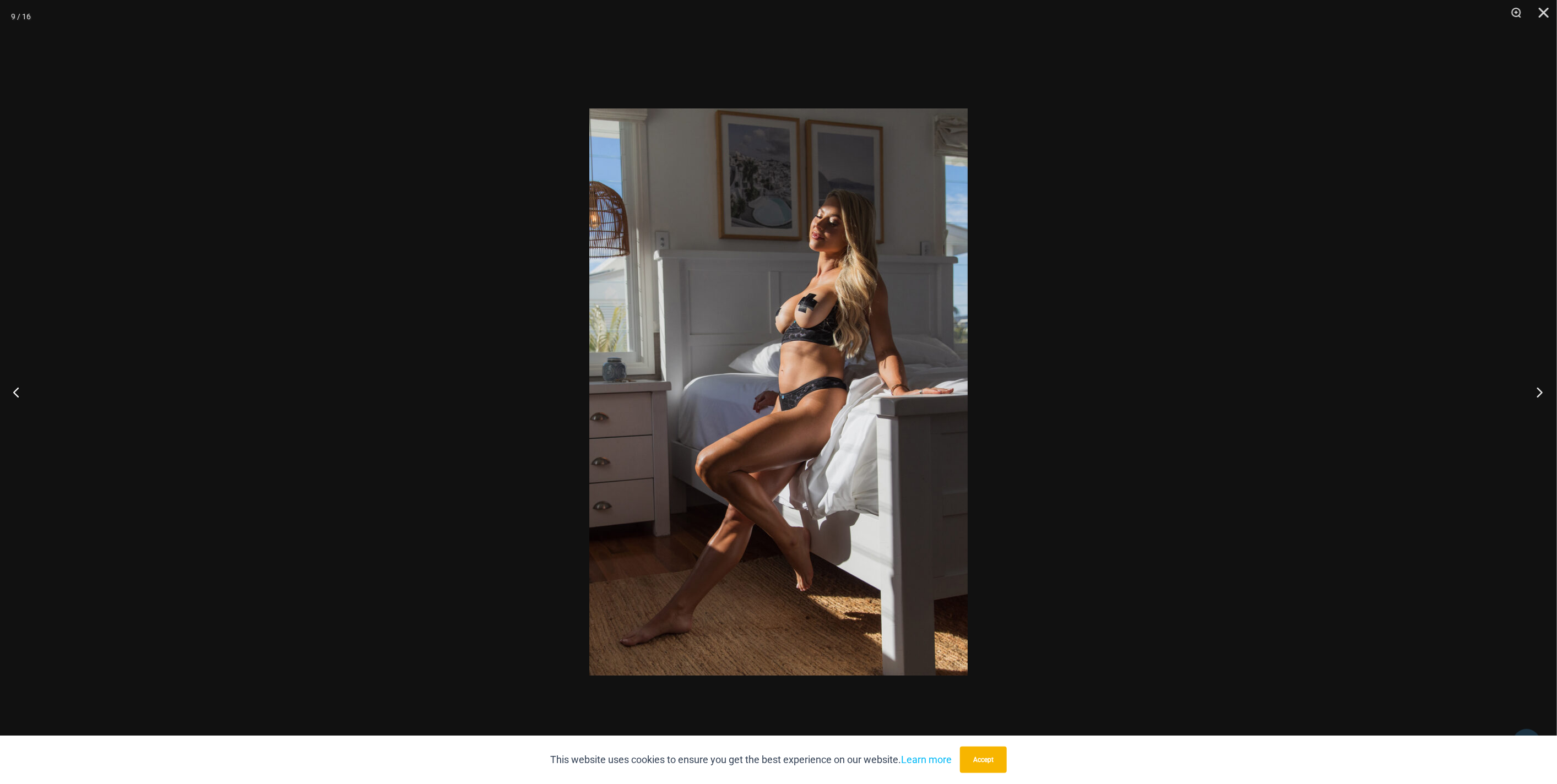
click at [1539, 397] on button "Next" at bounding box center [1535, 392] width 41 height 55
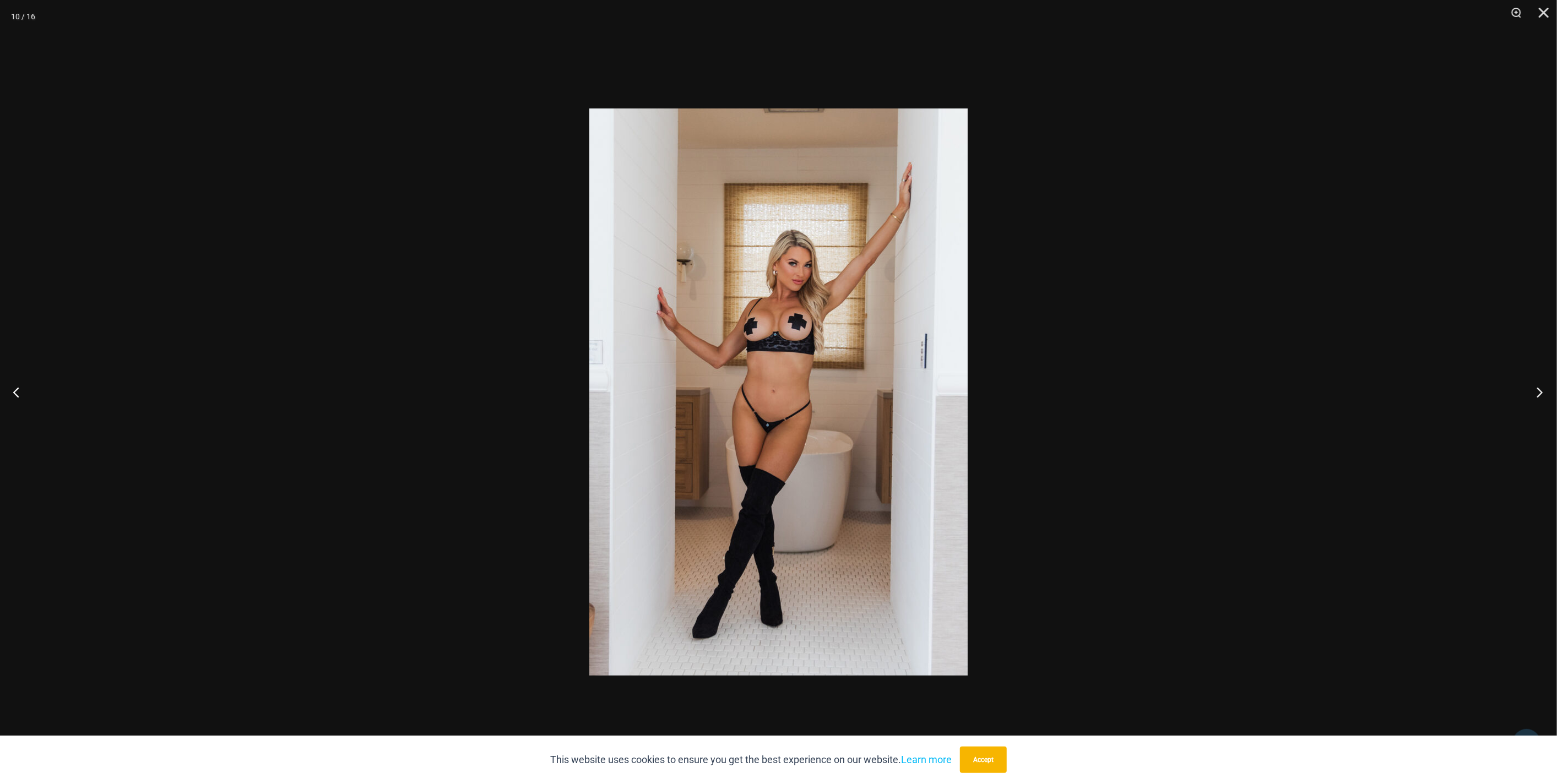
click at [1539, 397] on button "Next" at bounding box center [1535, 392] width 41 height 55
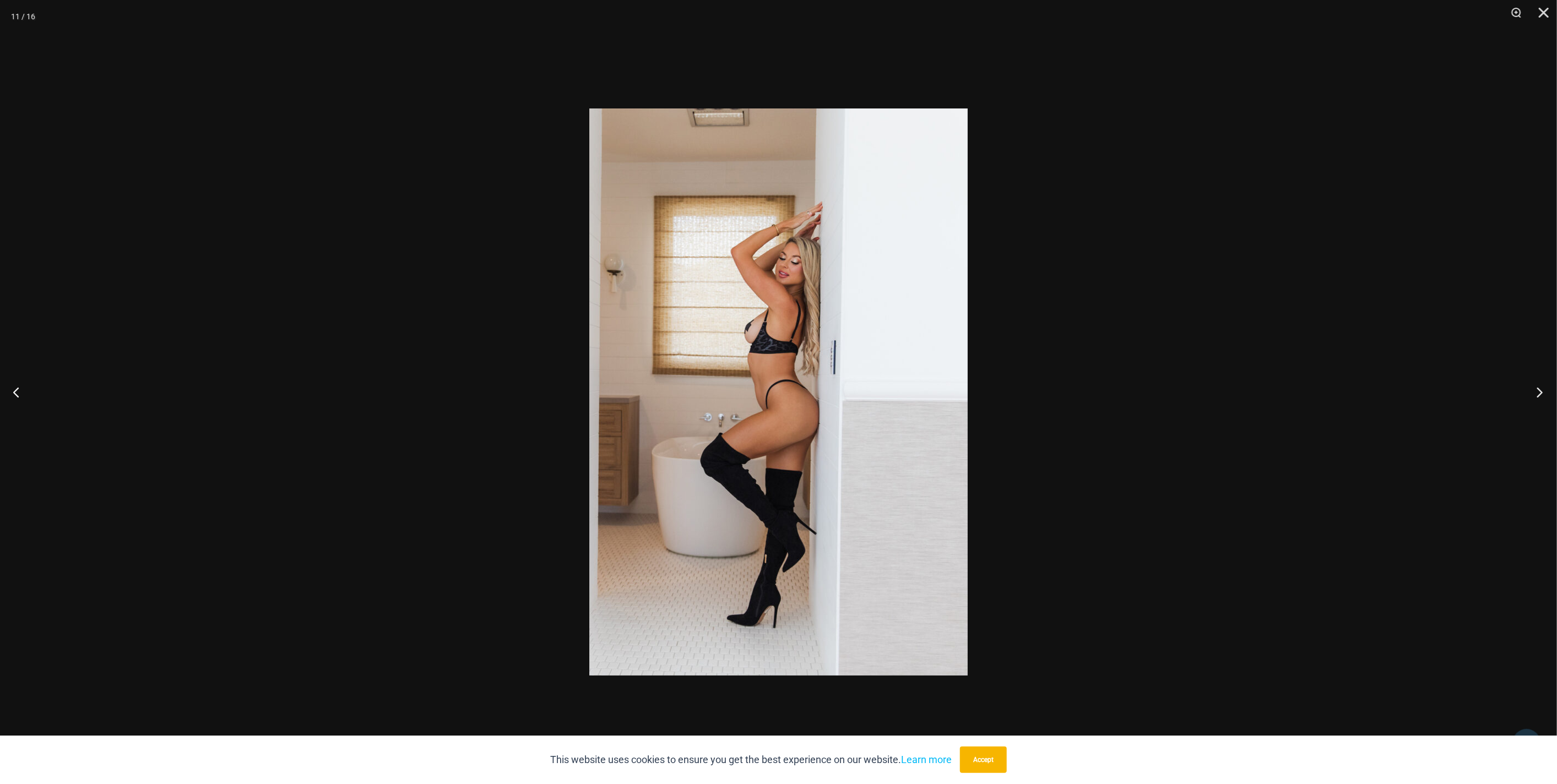
click at [1539, 397] on button "Next" at bounding box center [1535, 392] width 41 height 55
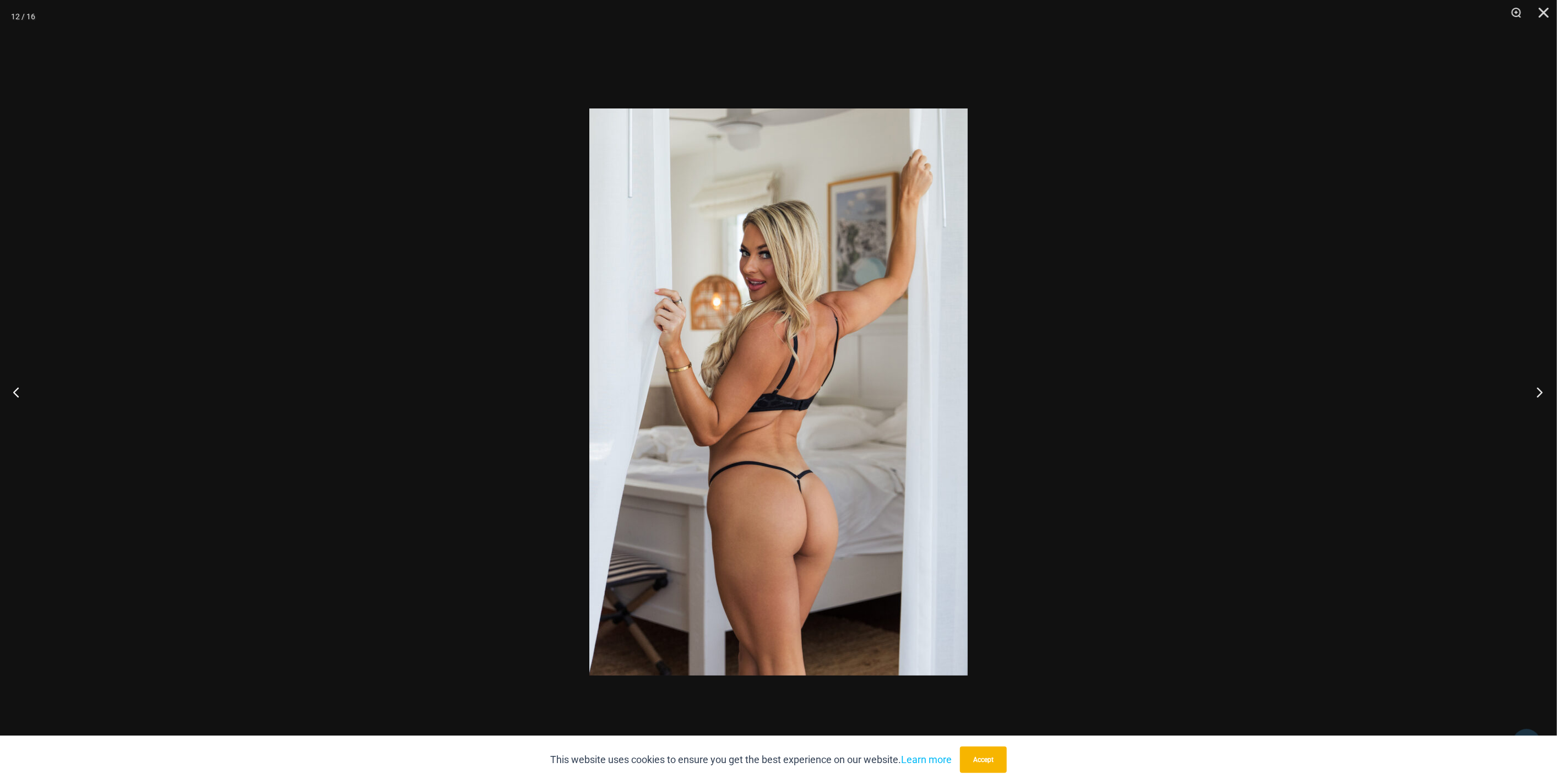
click at [1539, 397] on button "Next" at bounding box center [1535, 392] width 41 height 55
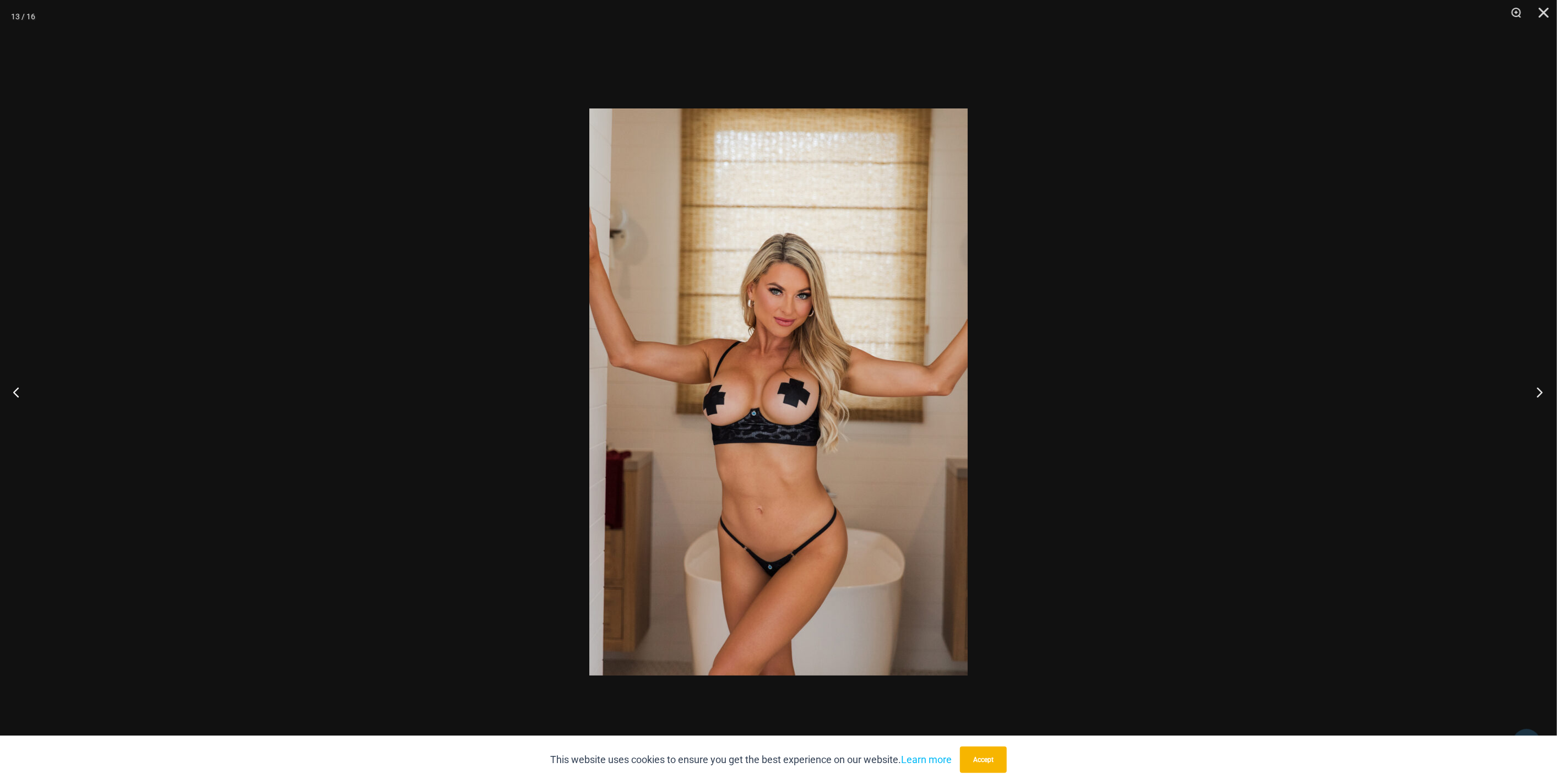
click at [1539, 397] on button "Next" at bounding box center [1535, 392] width 41 height 55
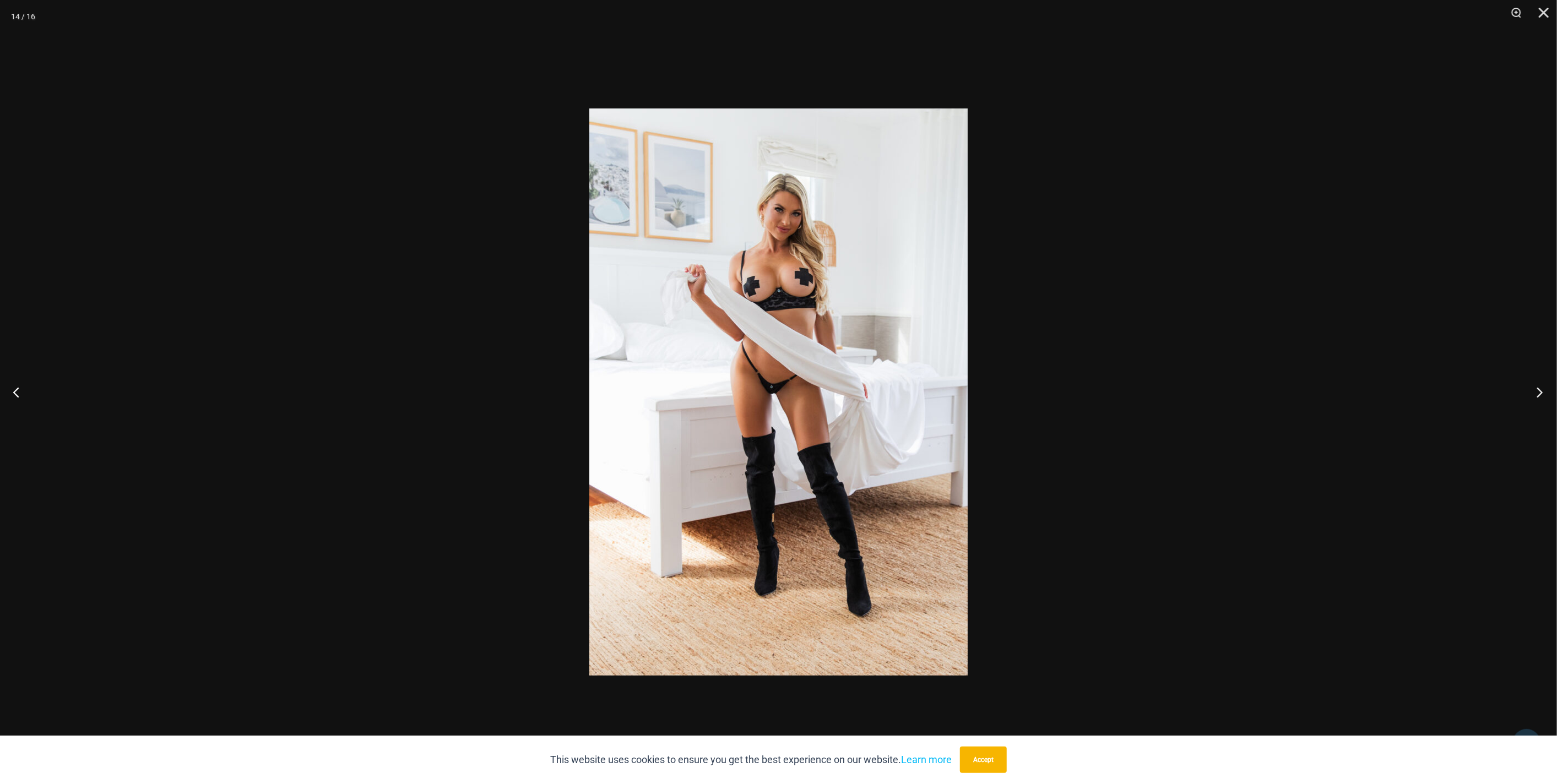
click at [1539, 397] on button "Next" at bounding box center [1535, 392] width 41 height 55
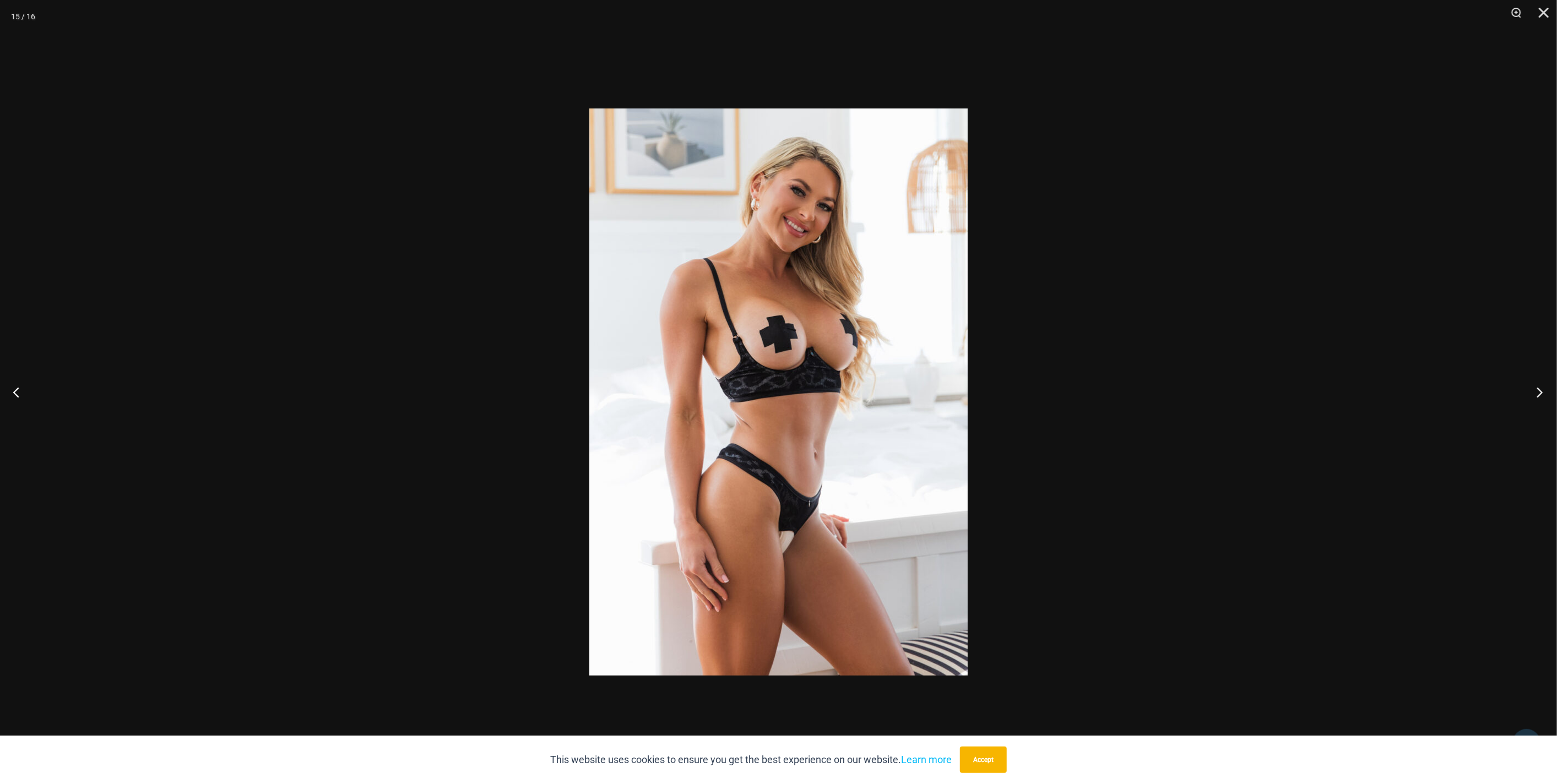
click at [1539, 397] on button "Next" at bounding box center [1535, 392] width 41 height 55
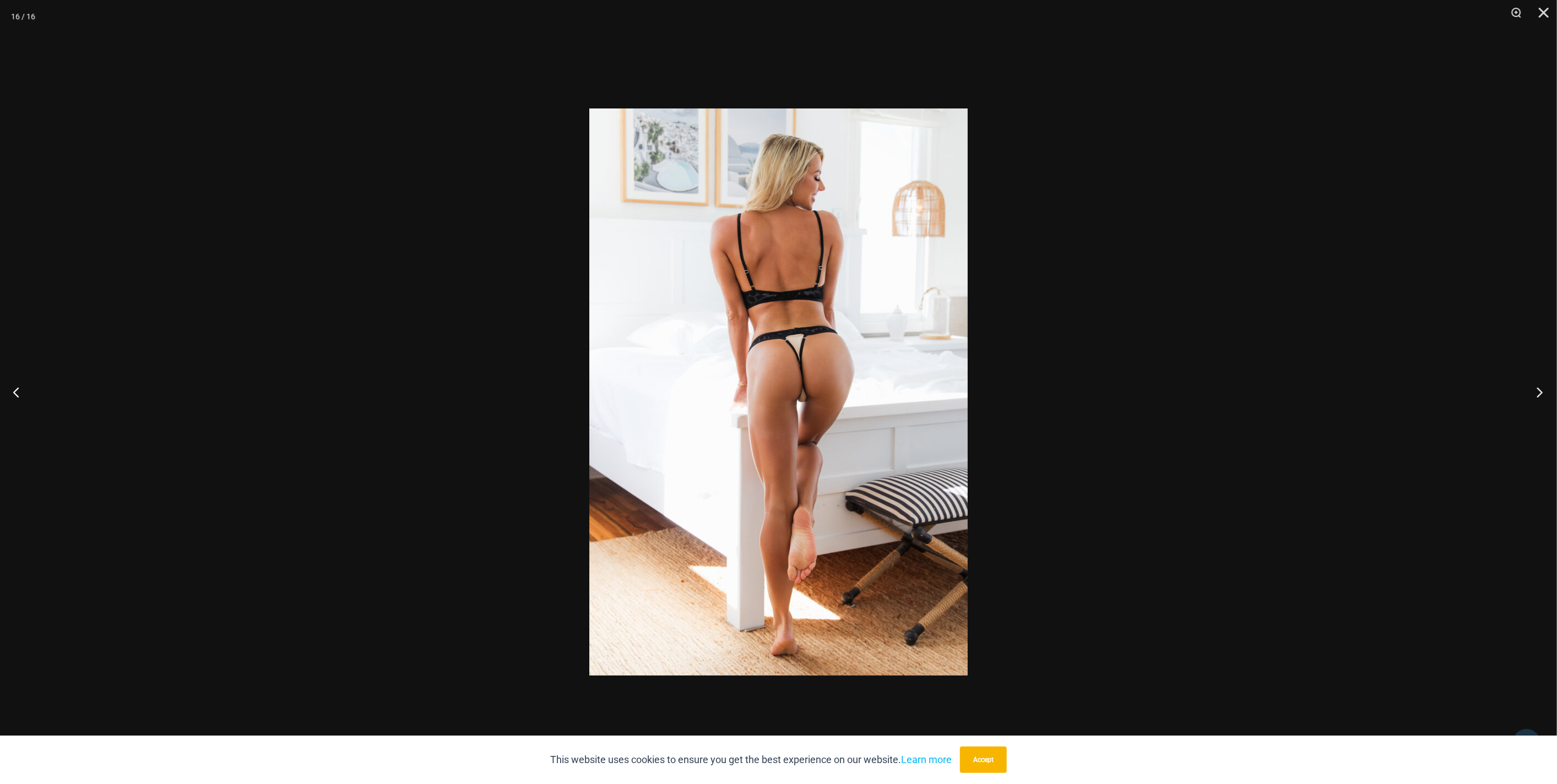
click at [1539, 397] on button "Next" at bounding box center [1535, 392] width 41 height 55
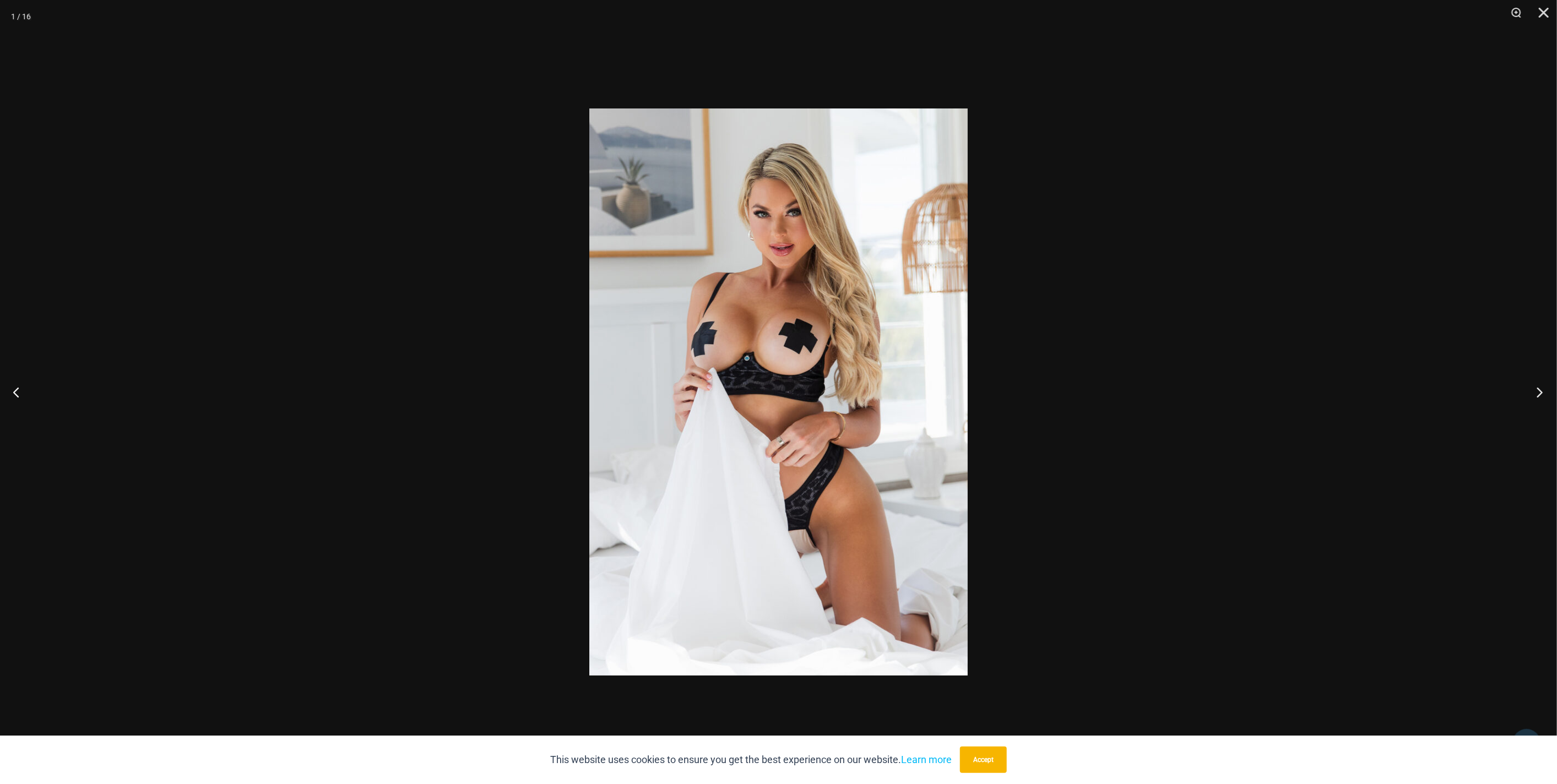
click at [1539, 397] on button "Next" at bounding box center [1535, 392] width 41 height 55
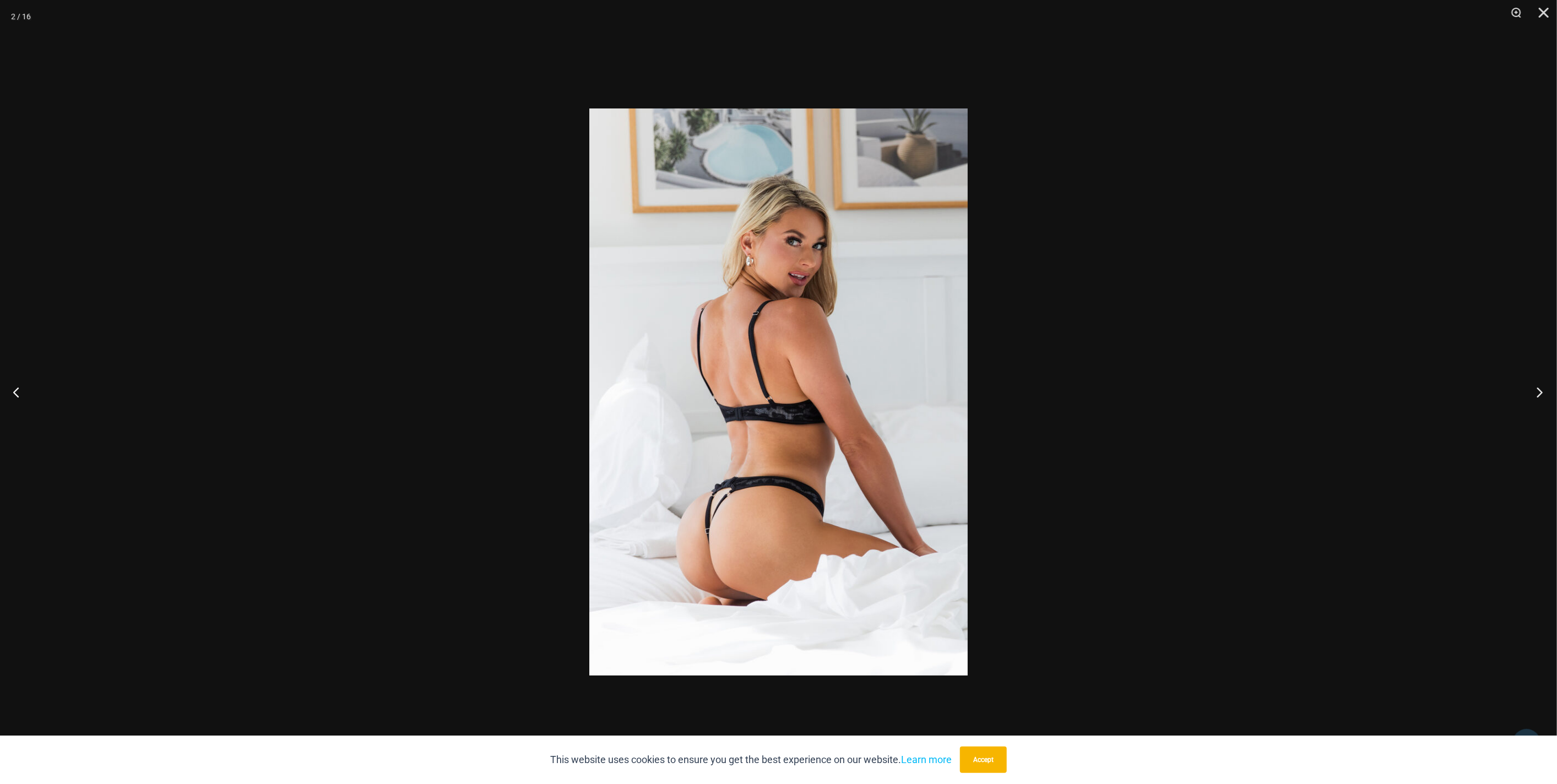
click at [1539, 397] on button "Next" at bounding box center [1535, 392] width 41 height 55
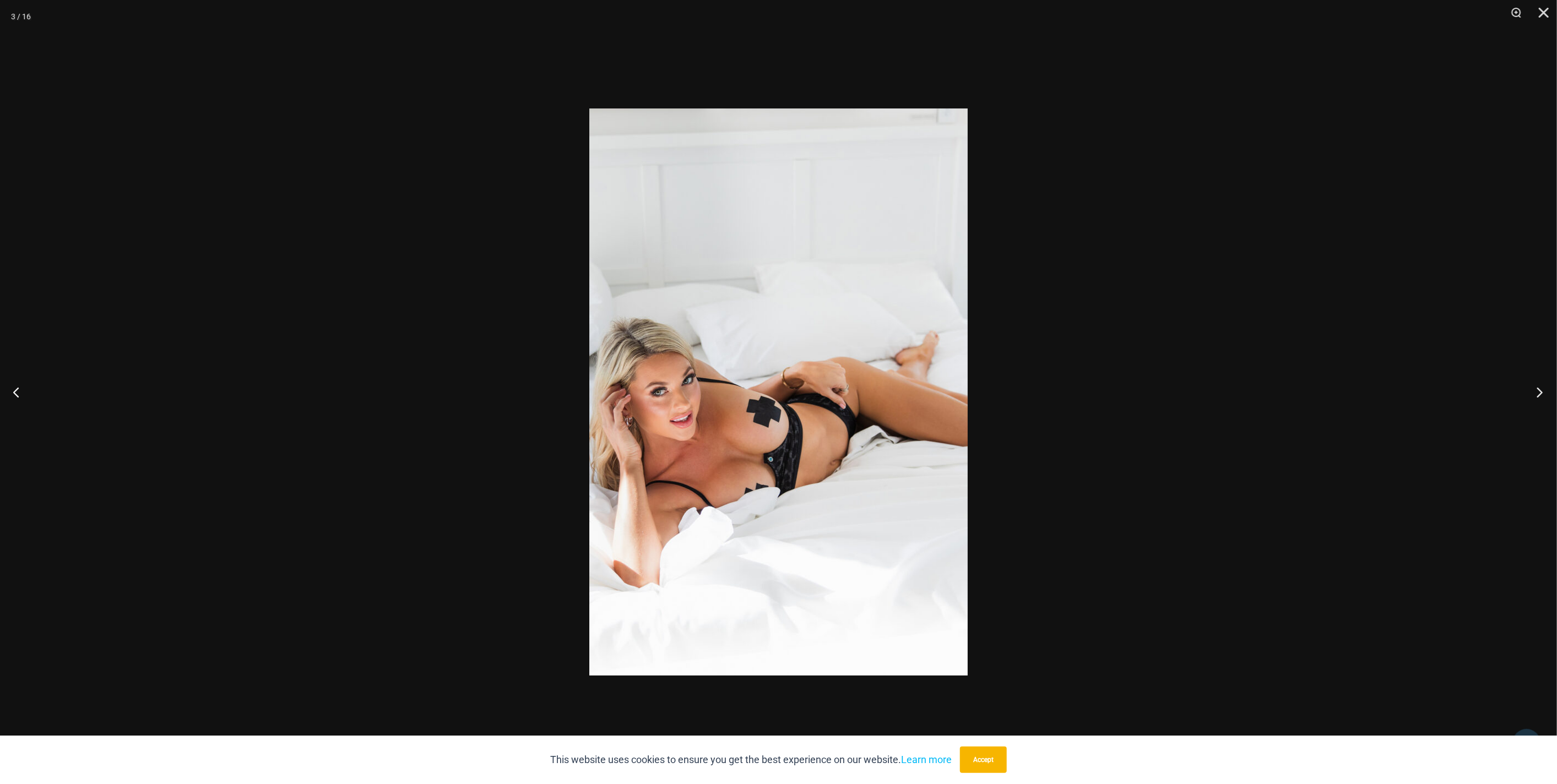
click at [1539, 397] on button "Next" at bounding box center [1535, 392] width 41 height 55
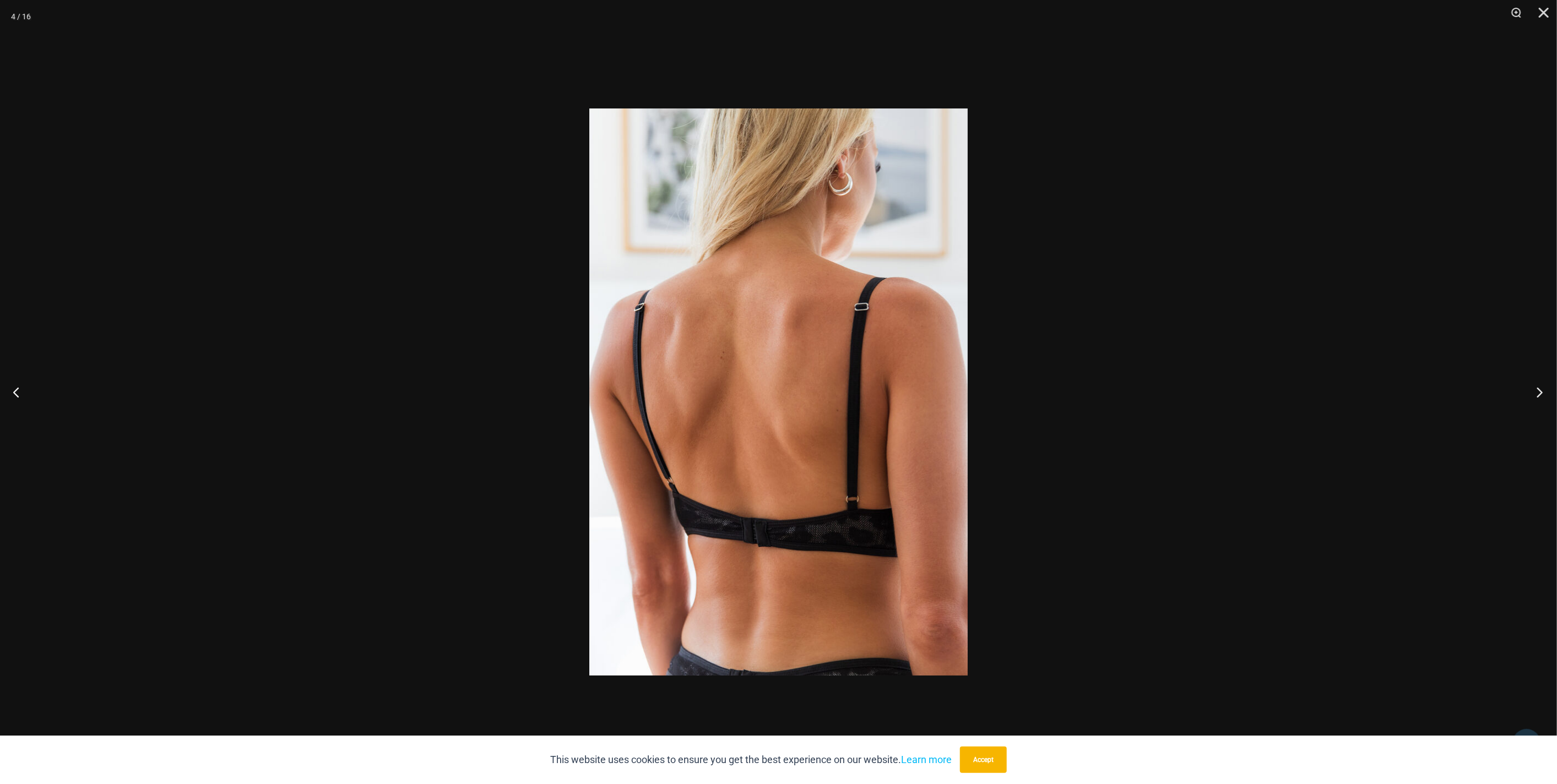
click at [1539, 397] on button "Next" at bounding box center [1535, 392] width 41 height 55
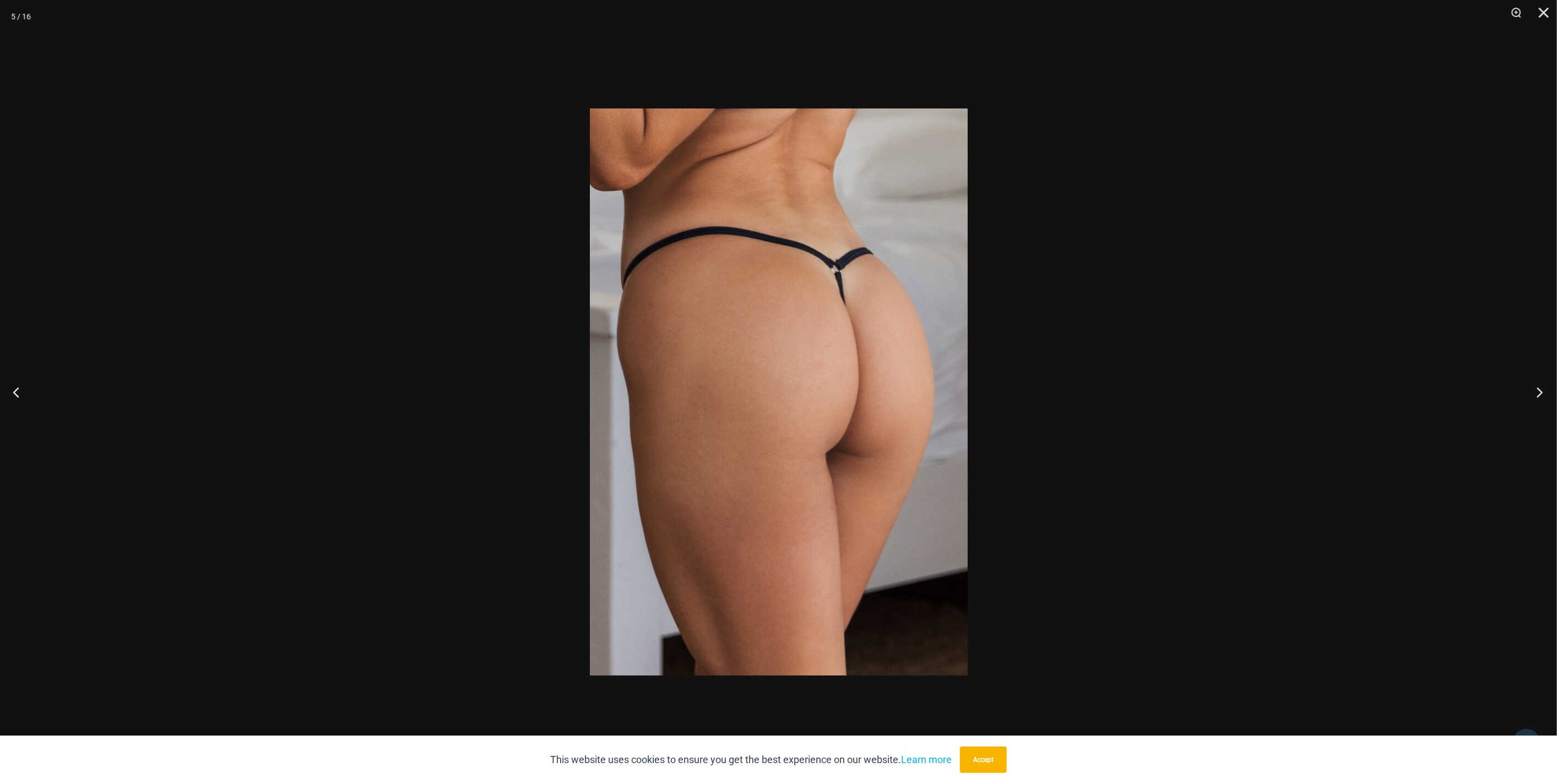
click at [1539, 397] on button "Next" at bounding box center [1535, 392] width 41 height 55
